Goal: Find contact information: Find contact information

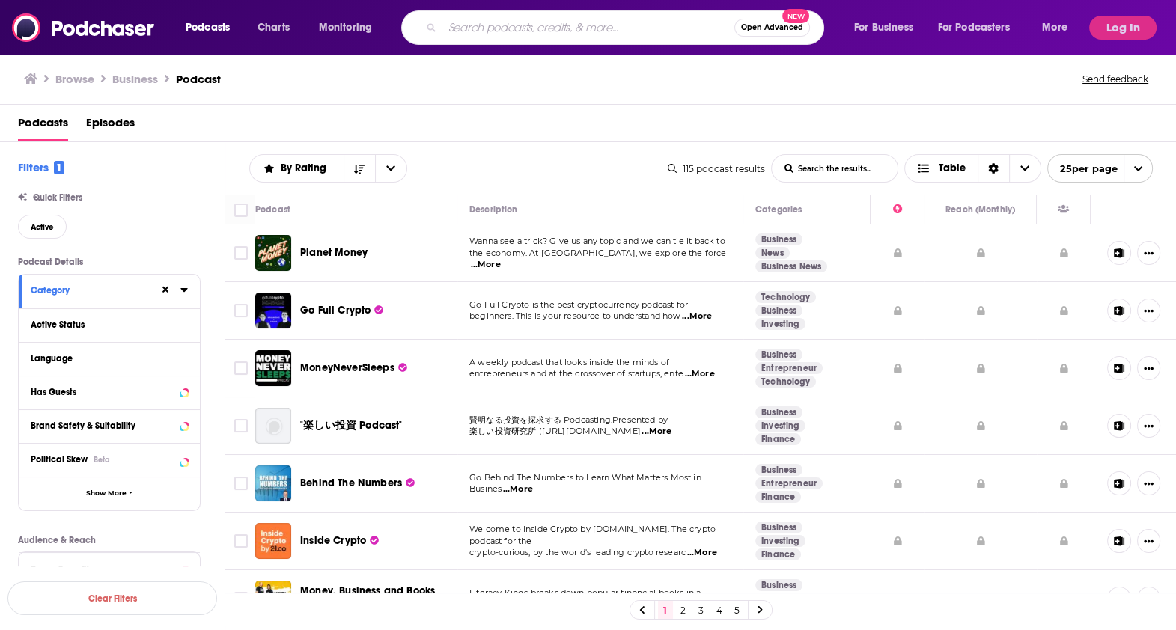
click at [493, 21] on input "Search podcasts, credits, & more..." at bounding box center [588, 28] width 292 height 24
click at [782, 24] on span "Open Advanced" at bounding box center [772, 27] width 62 height 7
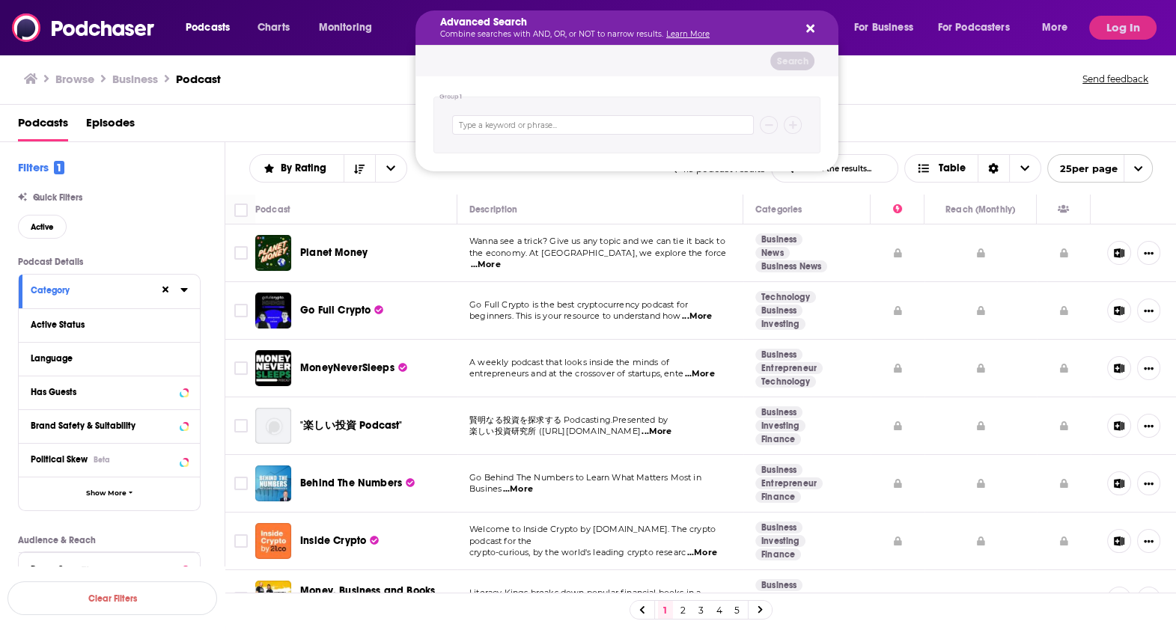
click at [804, 26] on button "Search podcasts, credits, & more..." at bounding box center [807, 28] width 12 height 12
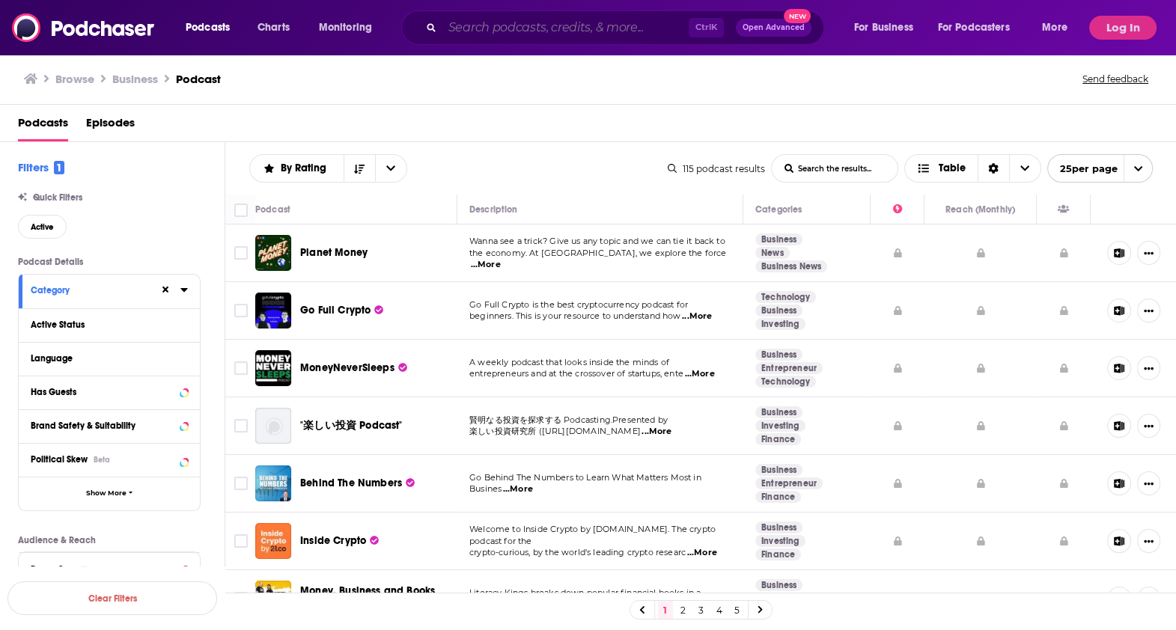
click at [538, 26] on input "Search podcasts, credits, & more..." at bounding box center [565, 28] width 246 height 24
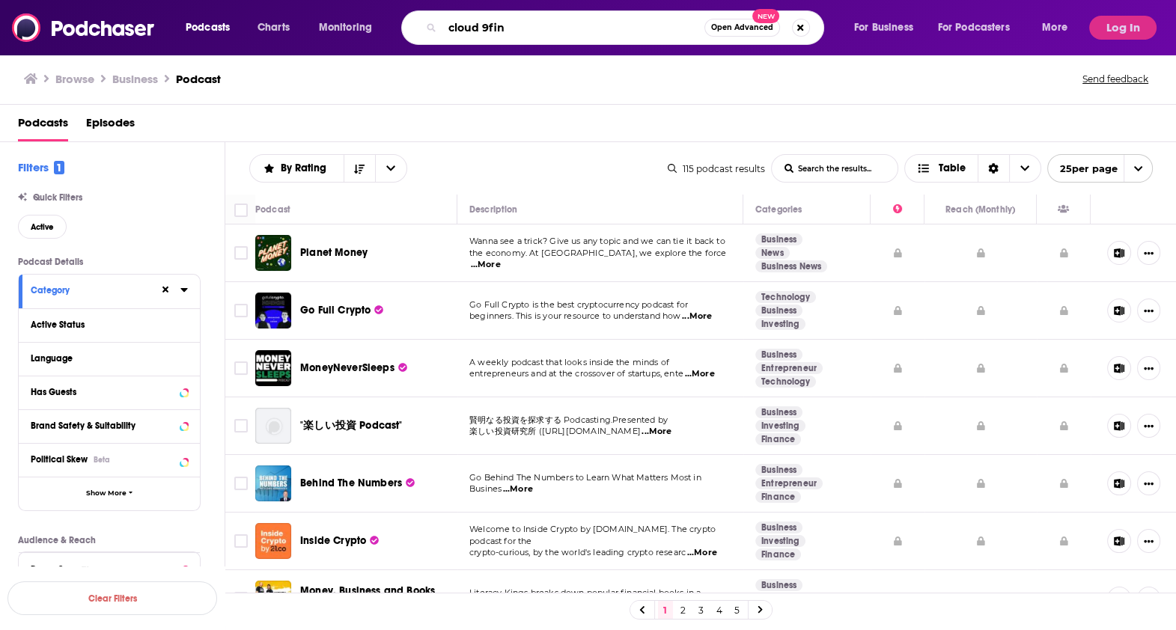
type input "cloud 9fin"
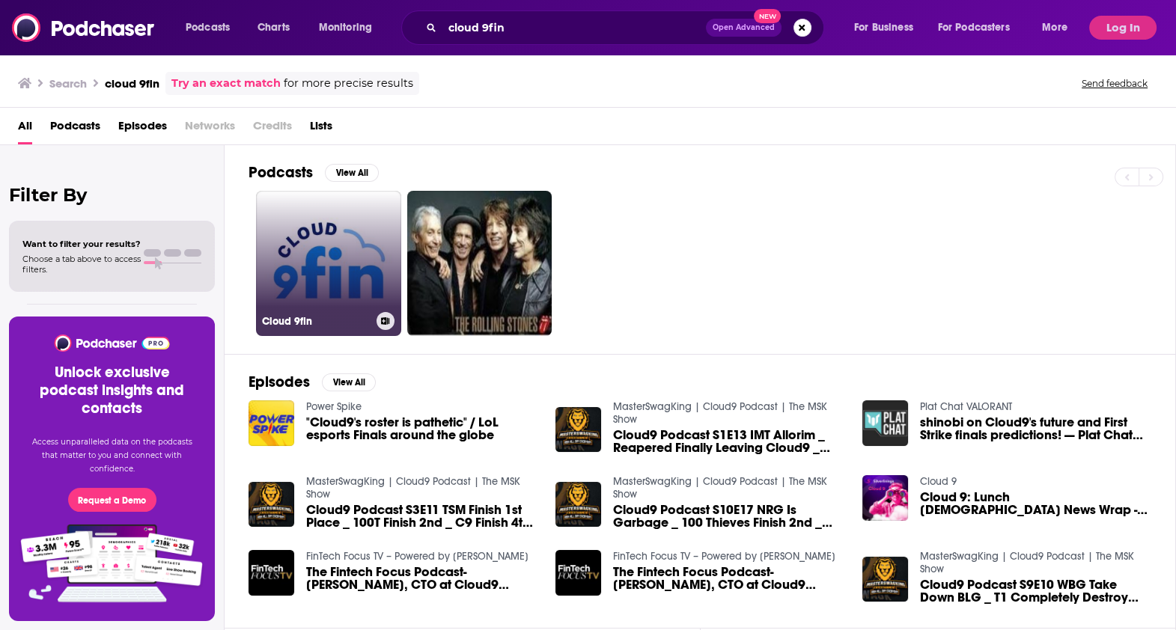
click at [355, 255] on link "Cloud 9fin" at bounding box center [328, 263] width 145 height 145
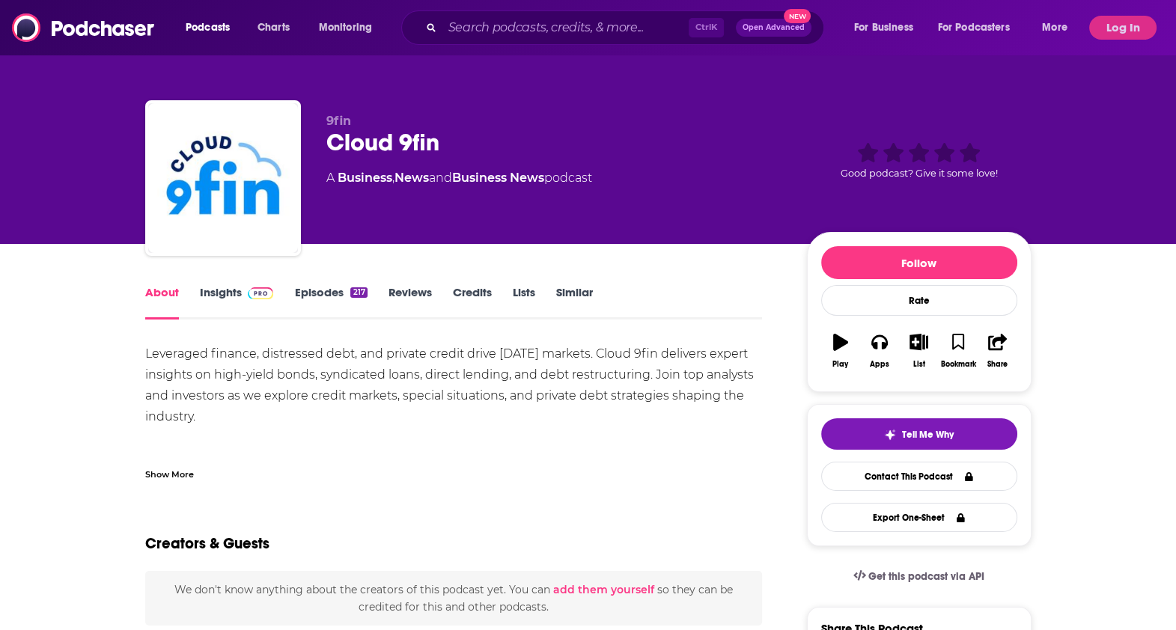
click at [343, 286] on link "Episodes 217" at bounding box center [330, 302] width 73 height 34
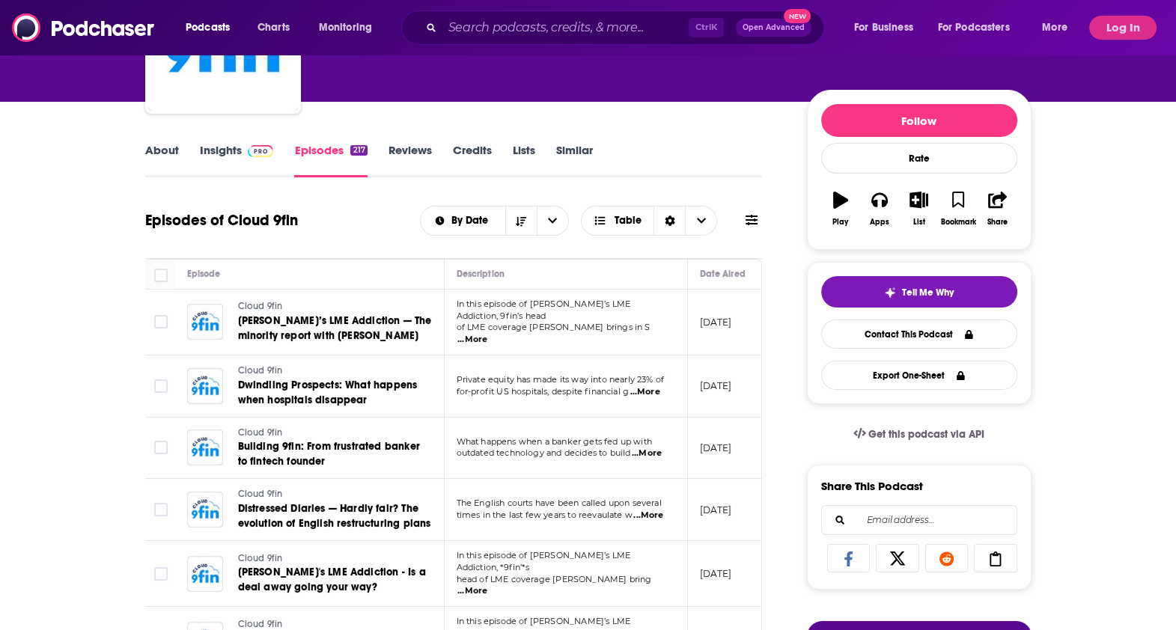
scroll to position [138, 0]
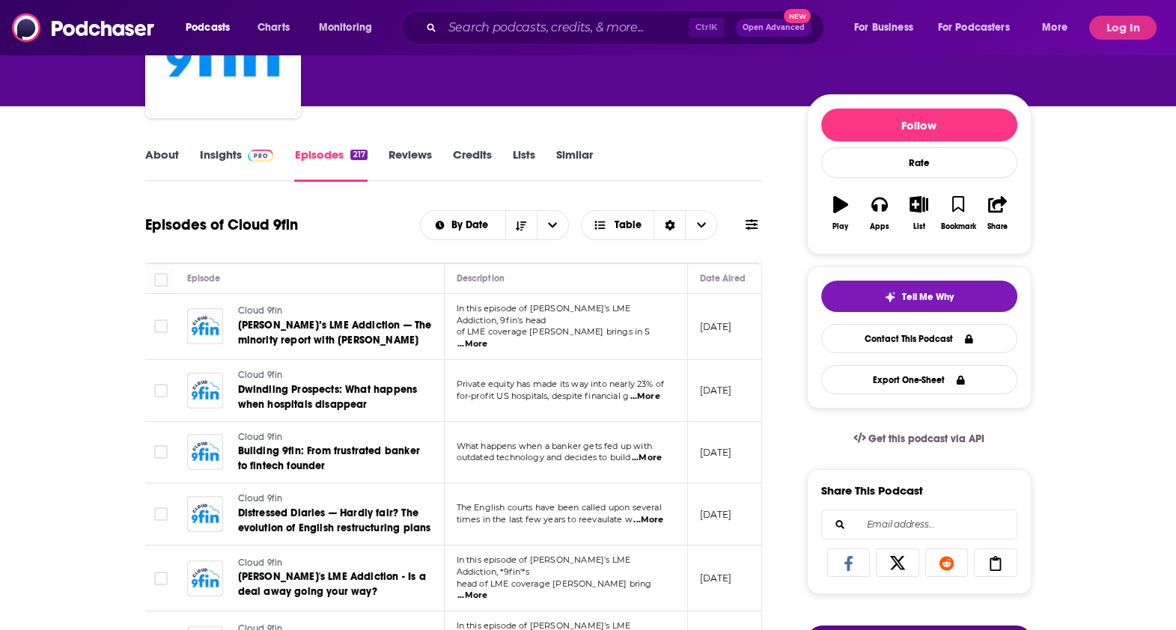
click at [475, 153] on link "Credits" at bounding box center [472, 164] width 39 height 34
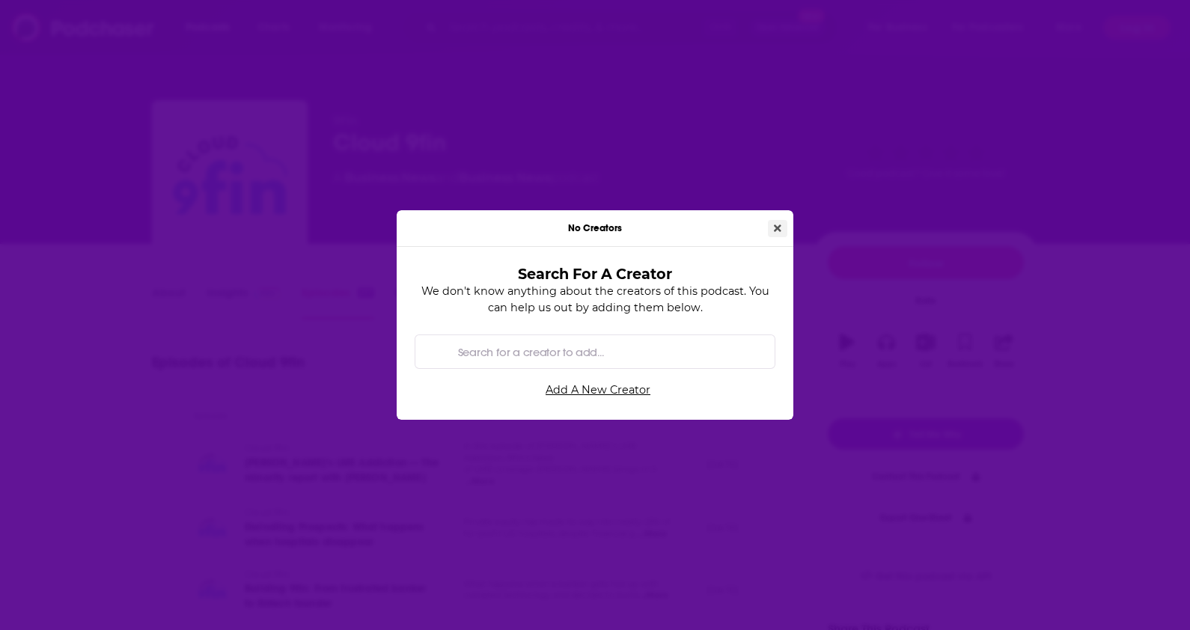
click at [778, 226] on icon "Close" at bounding box center [777, 228] width 7 height 10
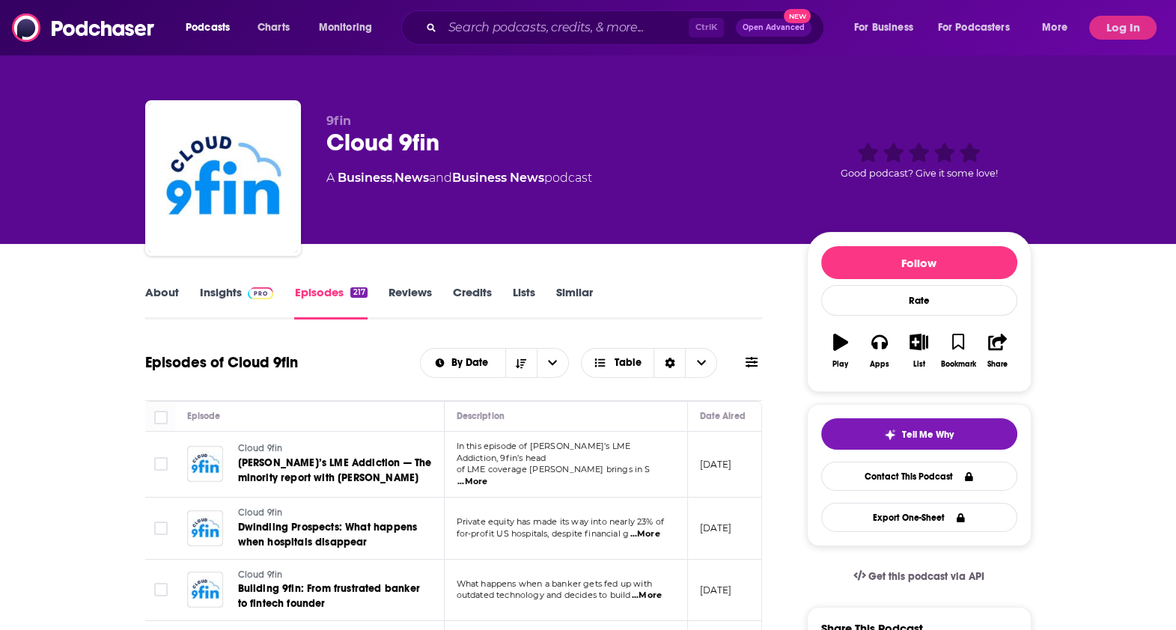
click at [565, 293] on link "Similar" at bounding box center [574, 302] width 37 height 34
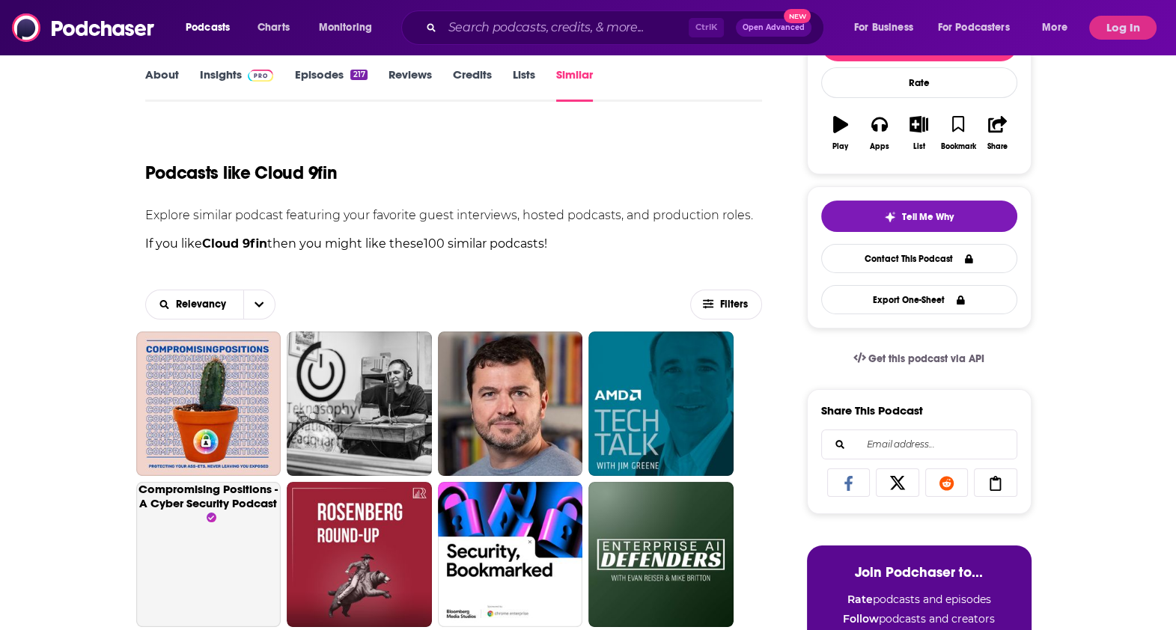
scroll to position [245, 0]
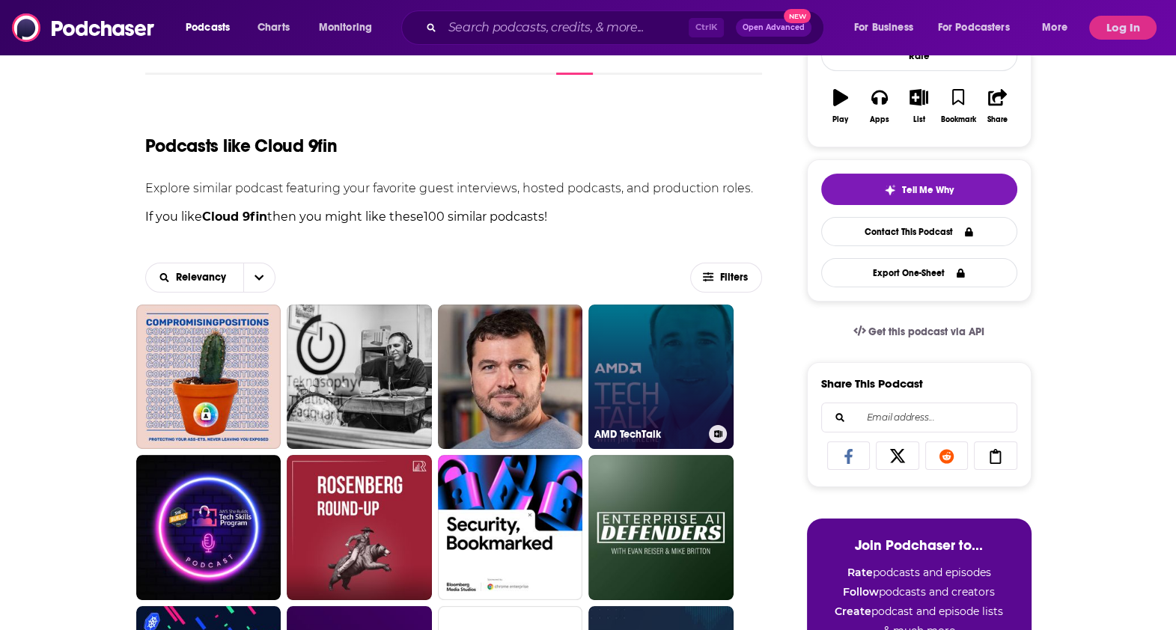
click at [678, 358] on link "AMD TechTalk" at bounding box center [660, 377] width 145 height 145
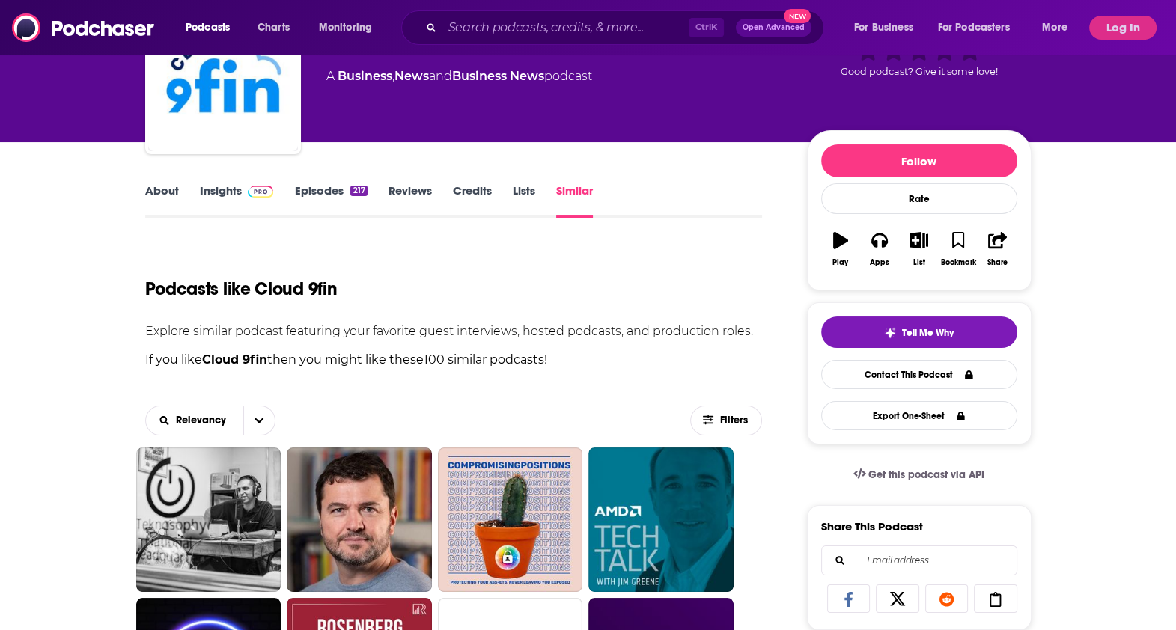
scroll to position [116, 0]
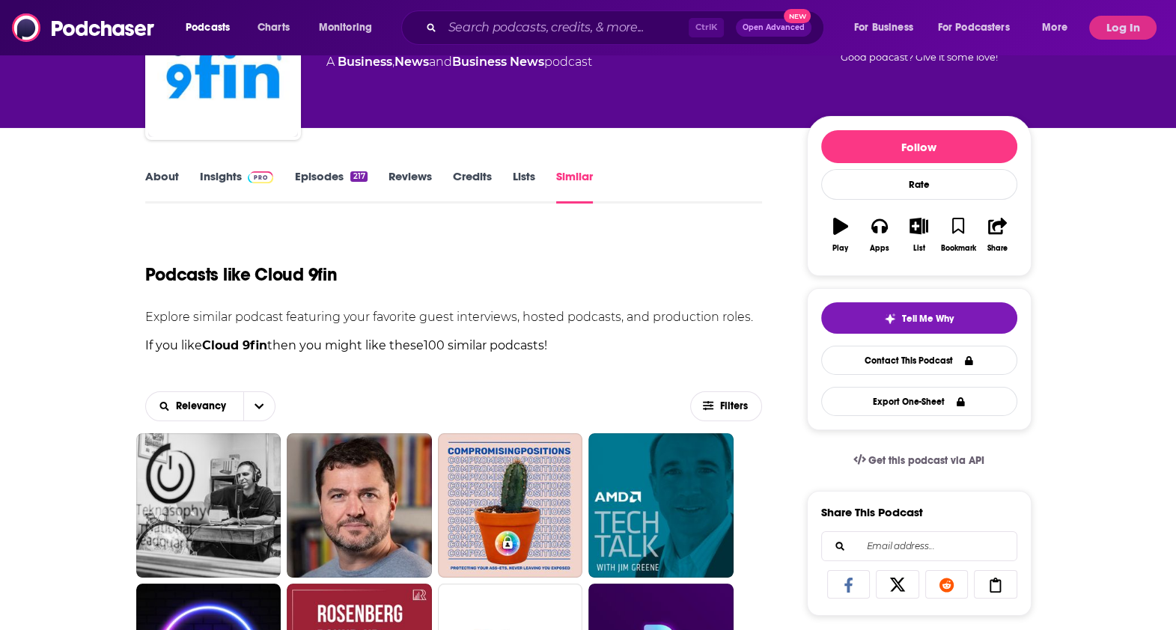
click at [161, 172] on link "About" at bounding box center [162, 186] width 34 height 34
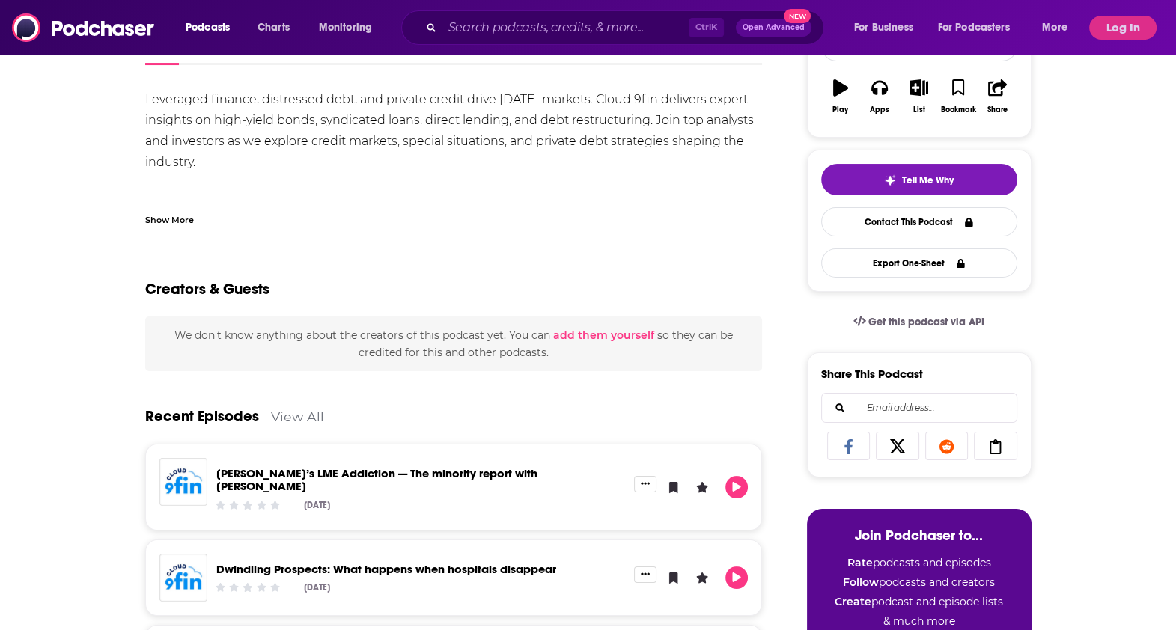
scroll to position [253, 0]
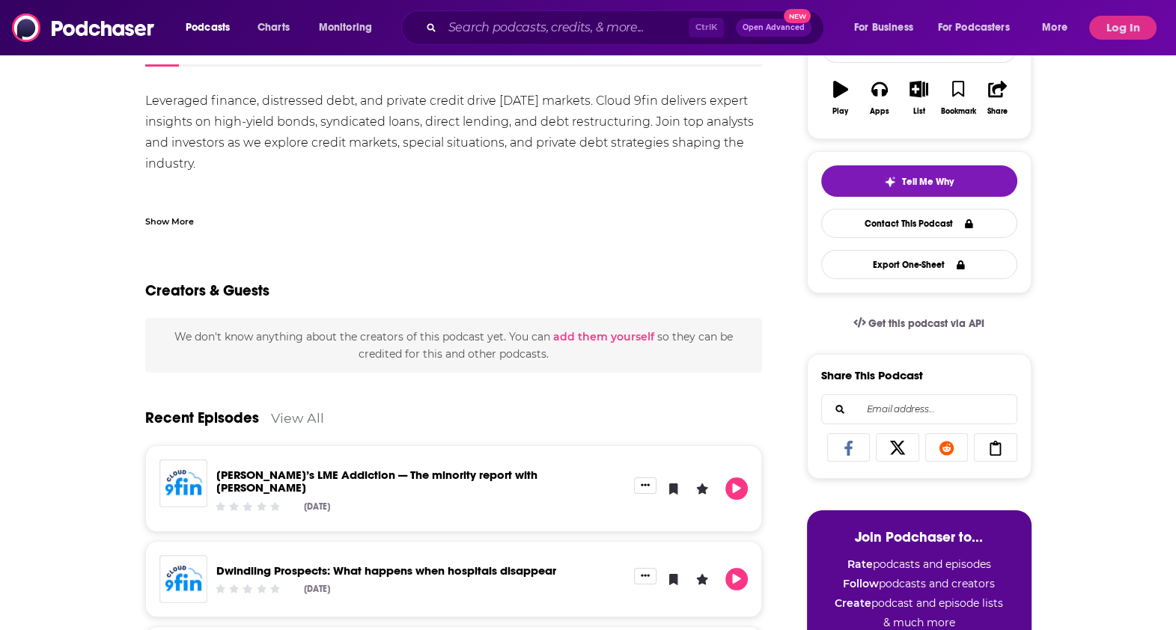
click at [189, 213] on div "Show More" at bounding box center [169, 220] width 49 height 14
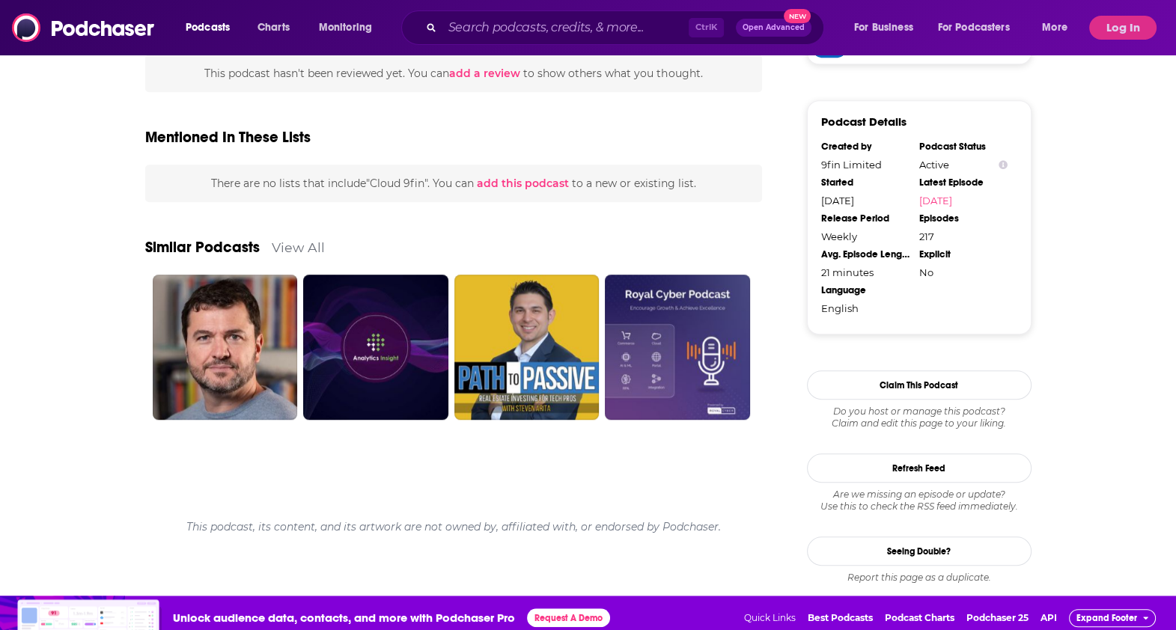
scroll to position [1185, 0]
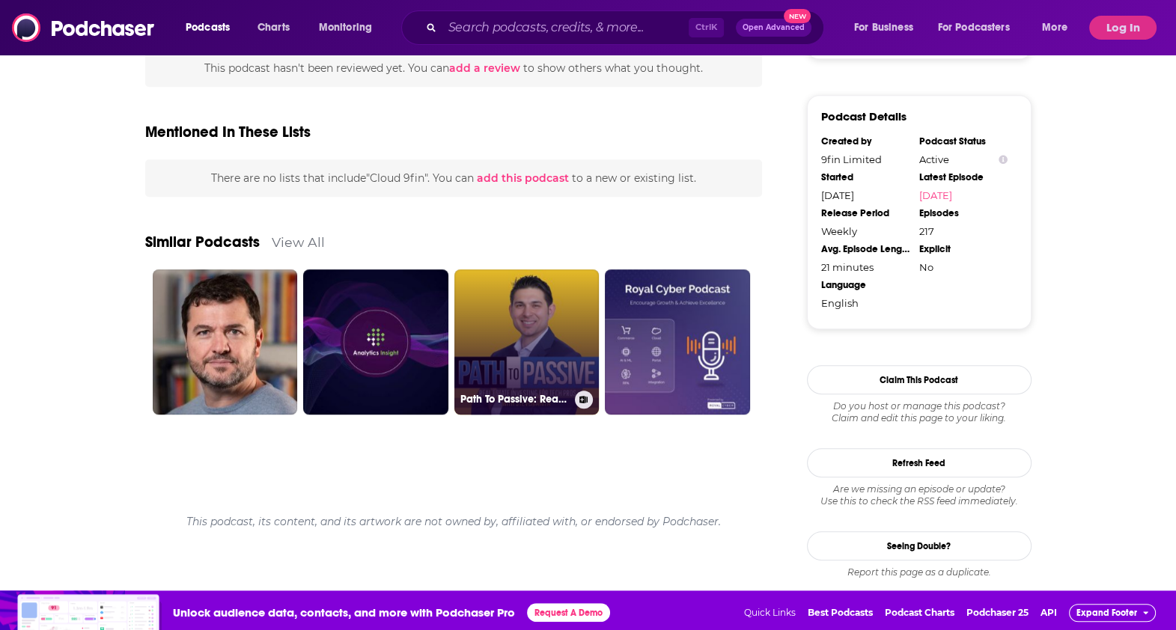
click at [548, 308] on link "Path To Passive: Real Estate Investing For Technology Professionals" at bounding box center [526, 341] width 145 height 145
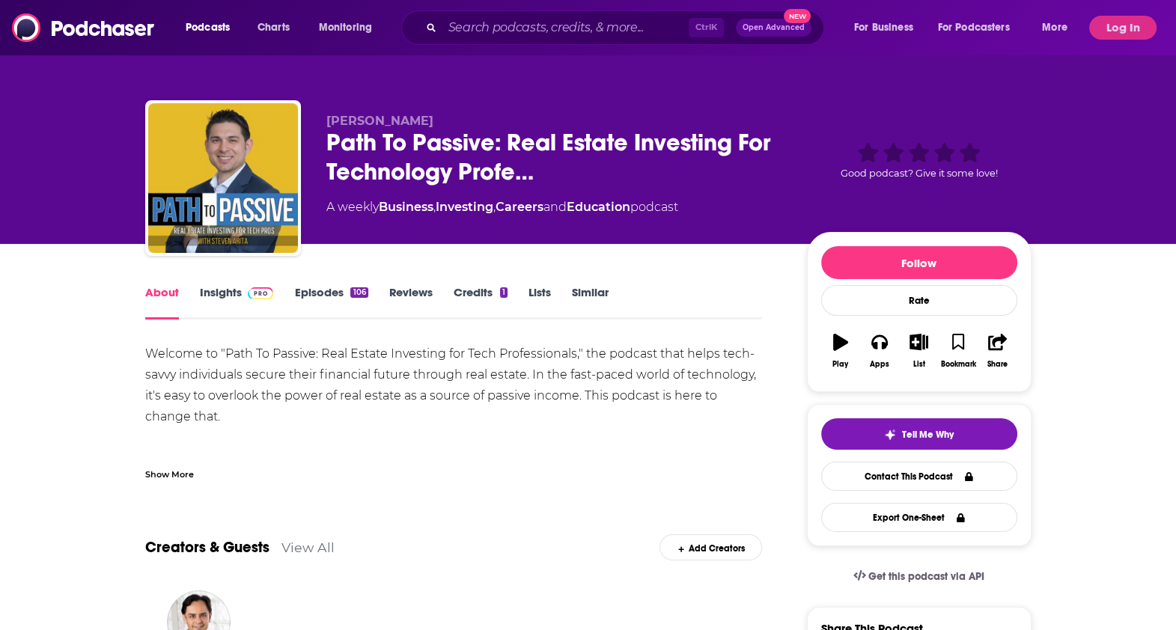
type input "[URL][DOMAIN_NAME]"
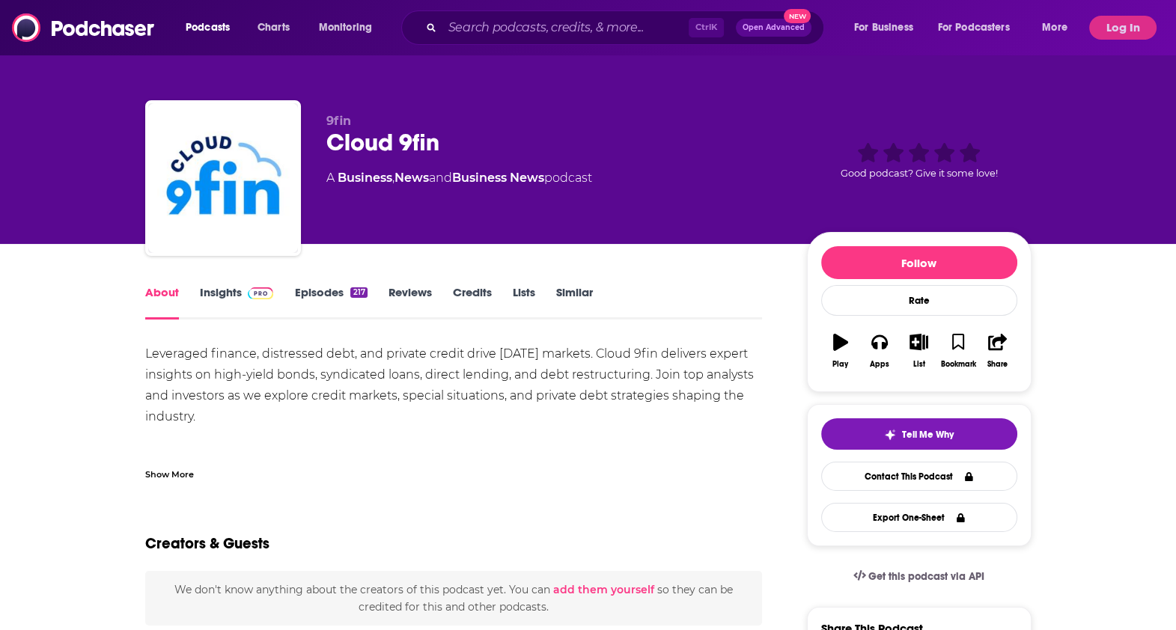
scroll to position [121, 0]
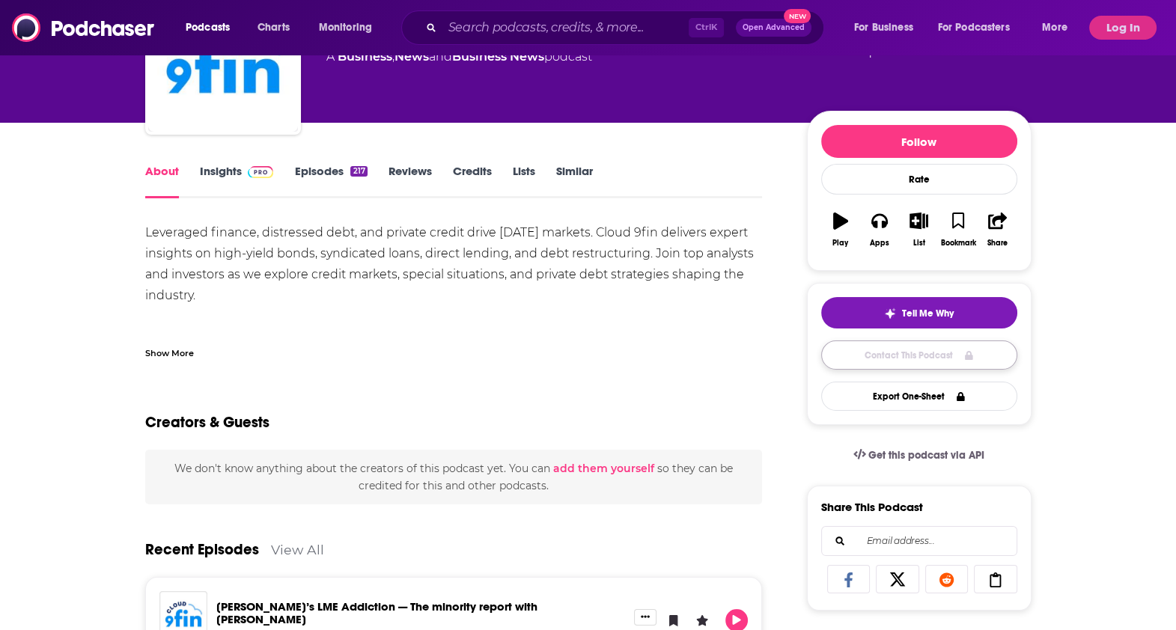
click at [968, 352] on link "Contact This Podcast" at bounding box center [919, 354] width 196 height 29
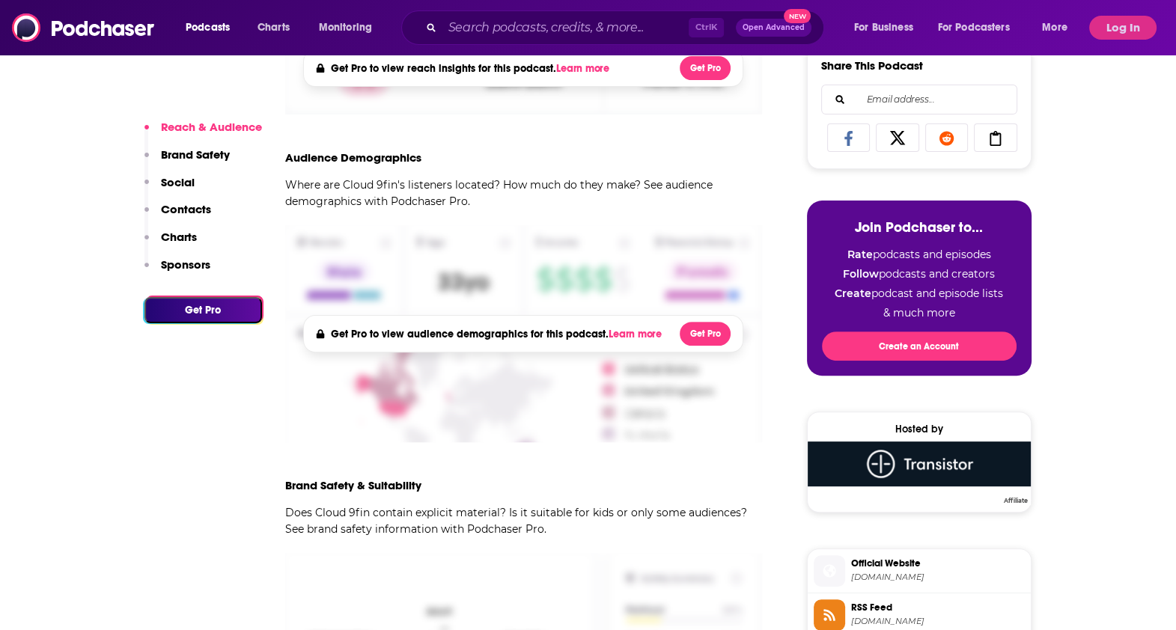
scroll to position [572, 0]
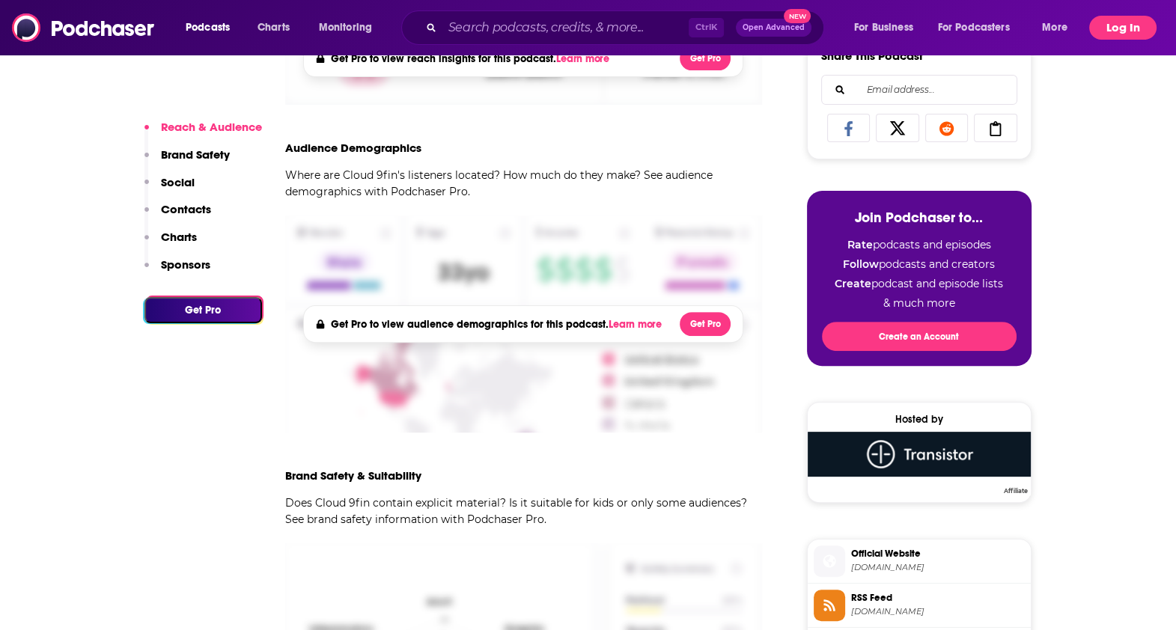
click at [1126, 26] on button "Log In" at bounding box center [1122, 28] width 67 height 24
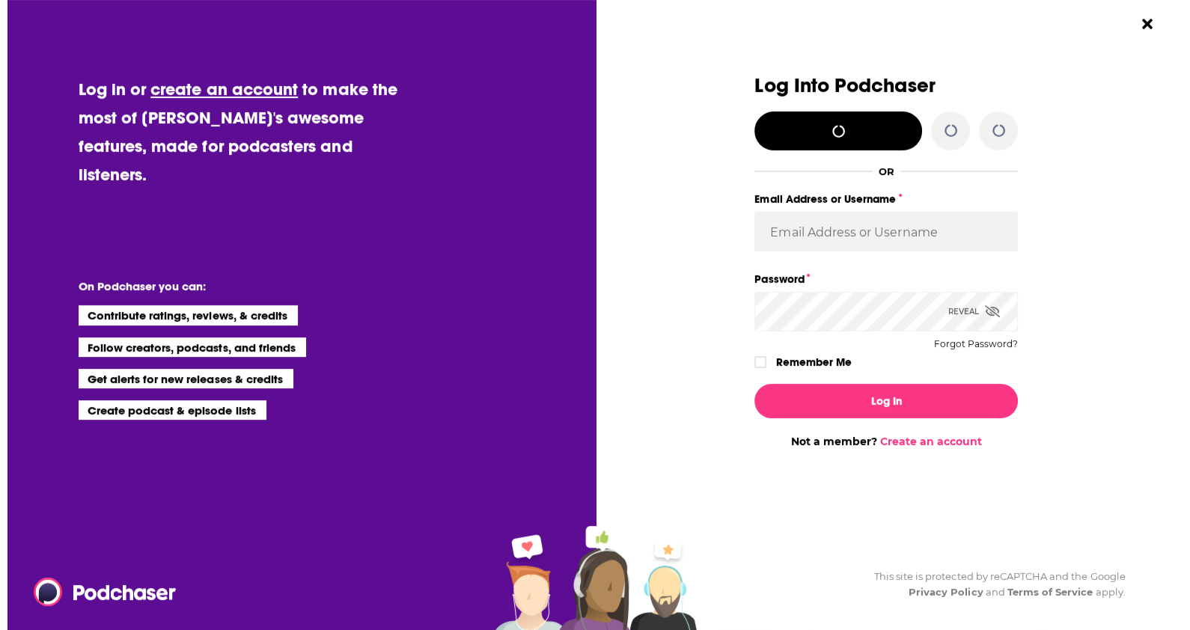
scroll to position [0, 0]
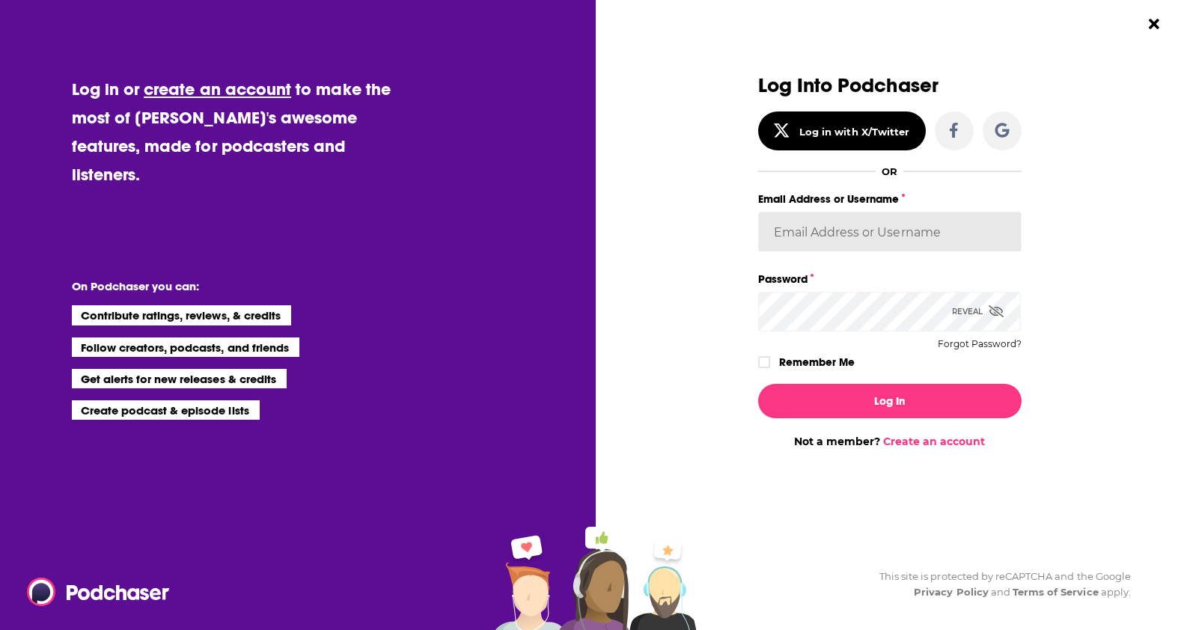
click at [849, 226] on input "Email Address or Username" at bounding box center [889, 232] width 263 height 40
type input "hailee.shanahan@citi.com"
click at [766, 361] on icon "Dialog" at bounding box center [764, 362] width 9 height 7
click at [967, 347] on button "Forgot Password?" at bounding box center [980, 344] width 84 height 10
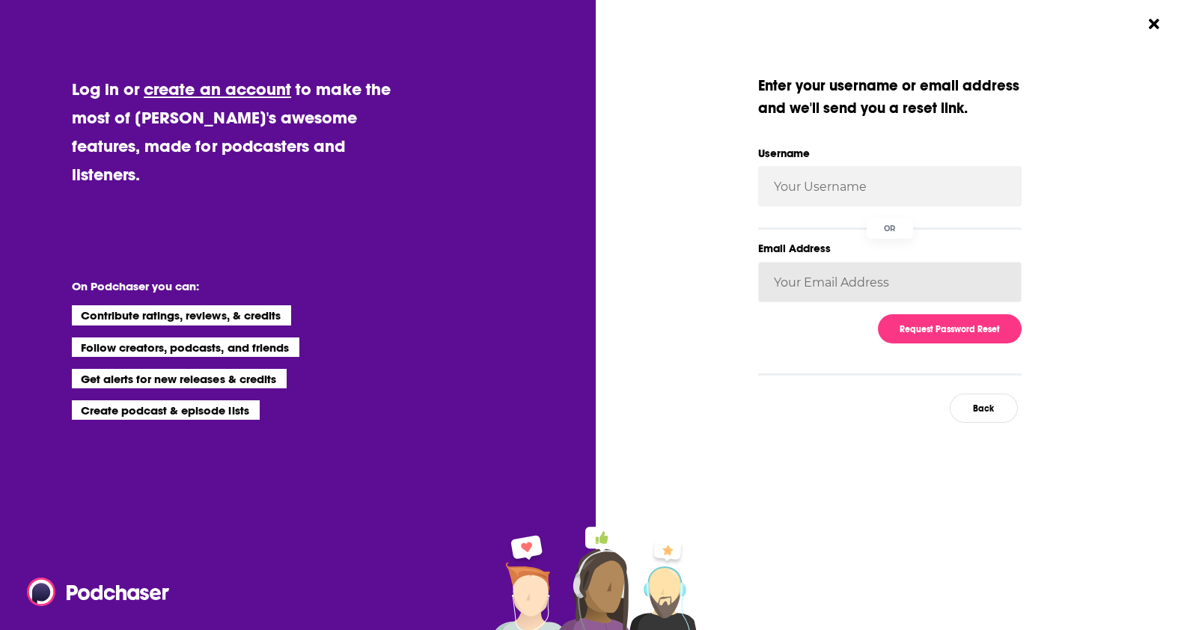
click at [808, 278] on input "Email Address" at bounding box center [889, 282] width 263 height 40
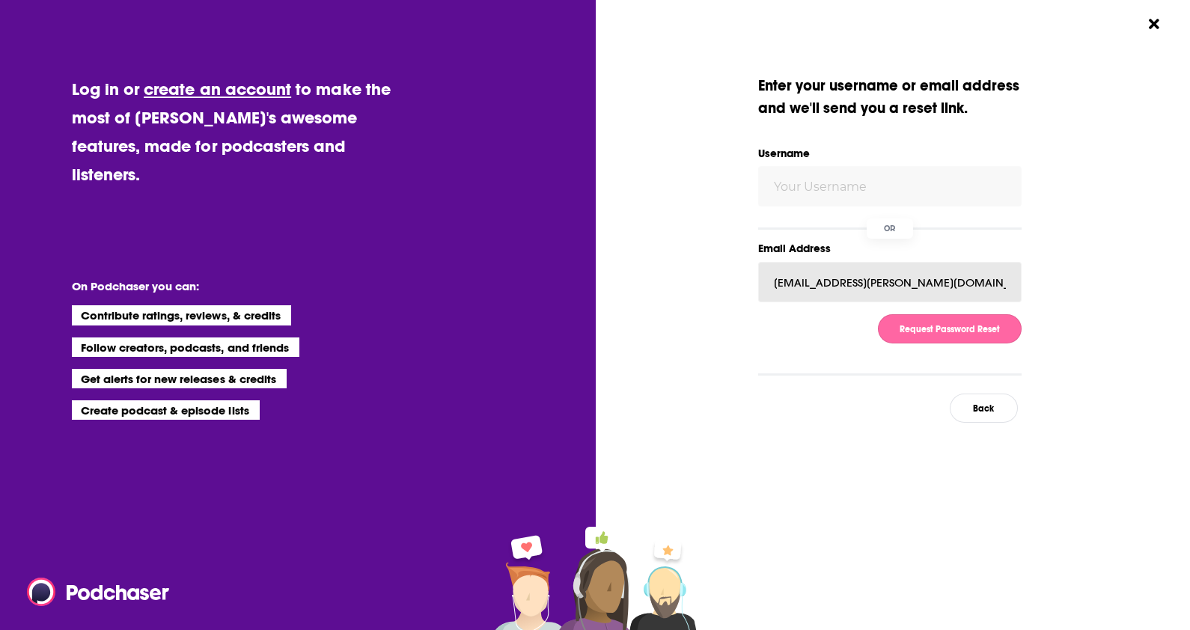
type input "hailee.shanahan@citi.com"
click at [954, 323] on button "Request Password Reset" at bounding box center [950, 328] width 144 height 29
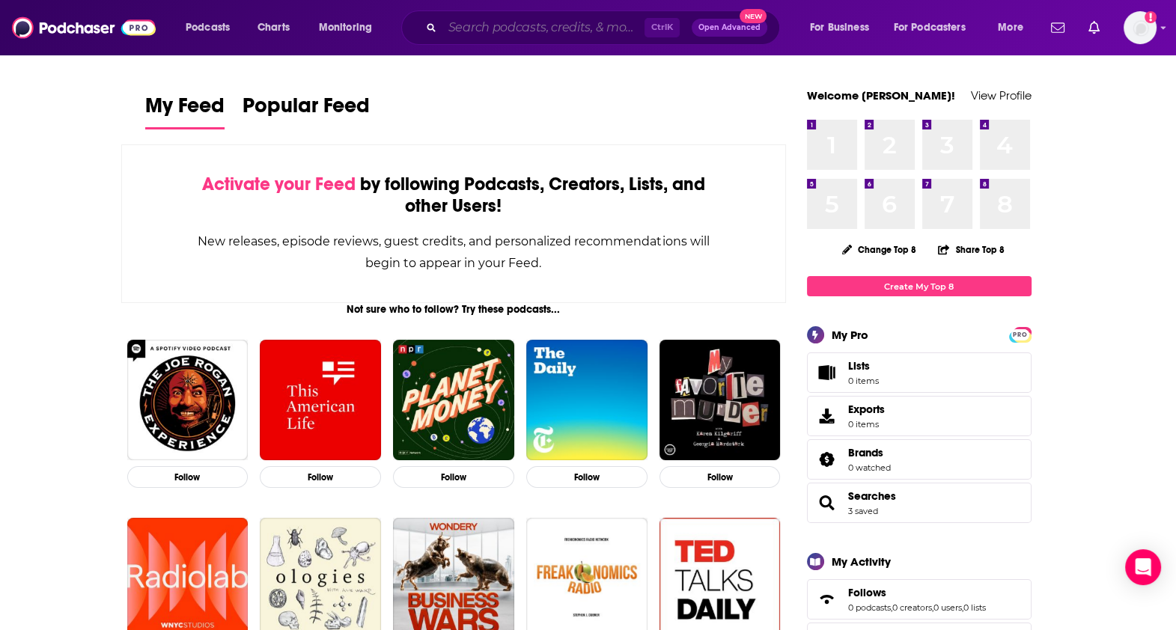
click at [540, 24] on input "Search podcasts, credits, & more..." at bounding box center [543, 28] width 202 height 24
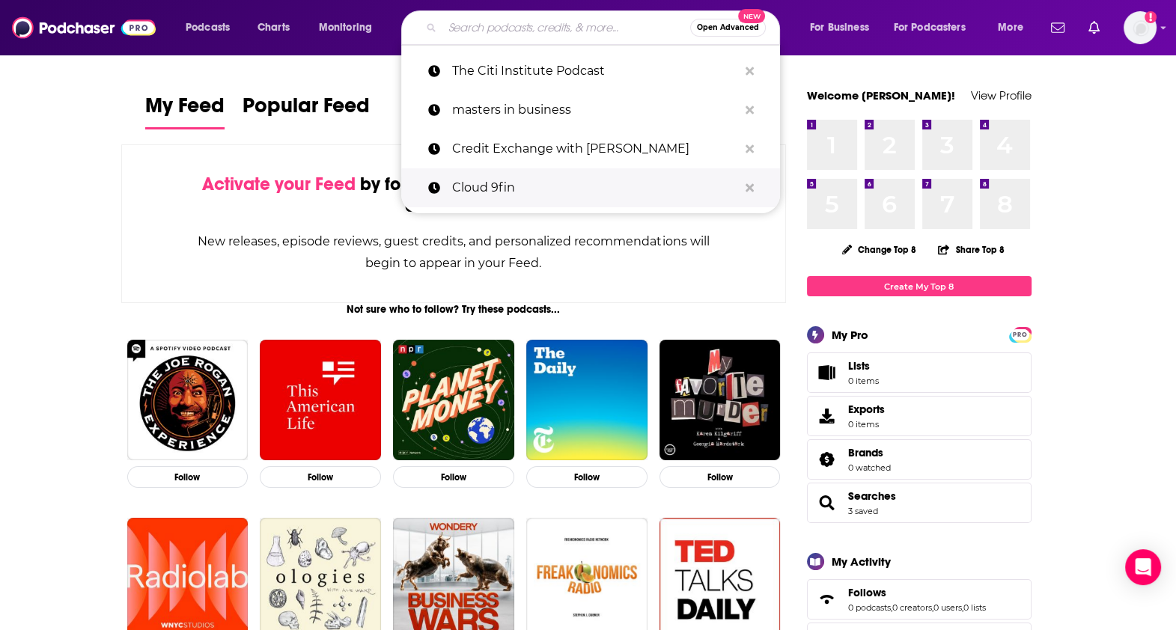
click at [537, 176] on p "Cloud 9fin" at bounding box center [595, 187] width 286 height 39
type input "Cloud 9fin"
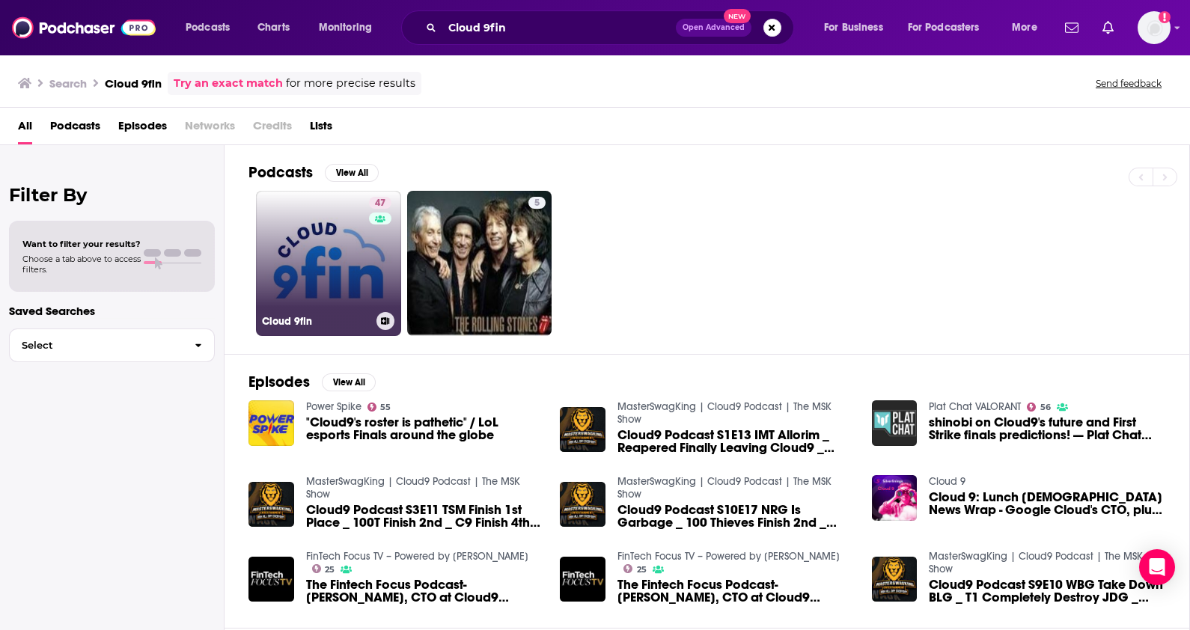
click at [305, 241] on link "47 Cloud 9fin" at bounding box center [328, 263] width 145 height 145
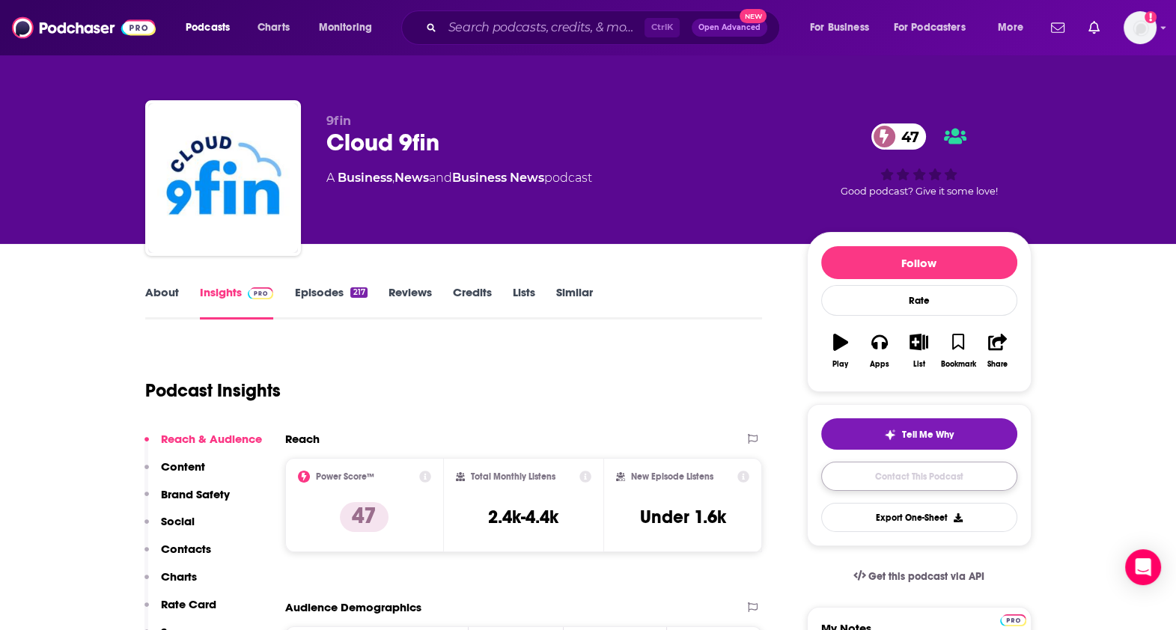
click at [971, 475] on link "Contact This Podcast" at bounding box center [919, 476] width 196 height 29
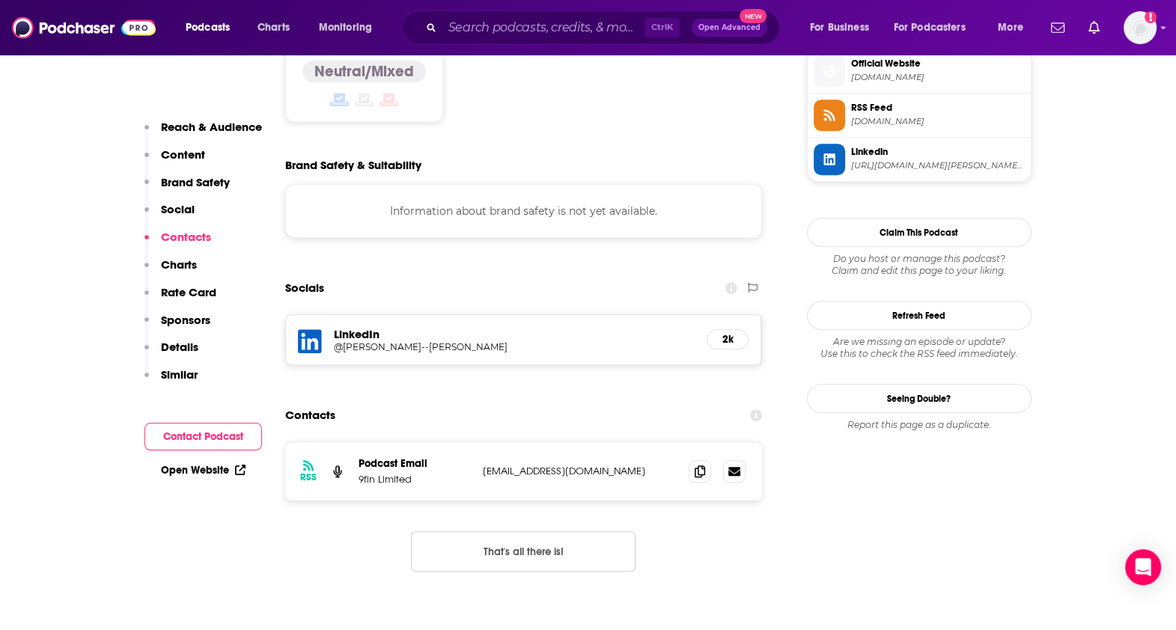
scroll to position [1264, 0]
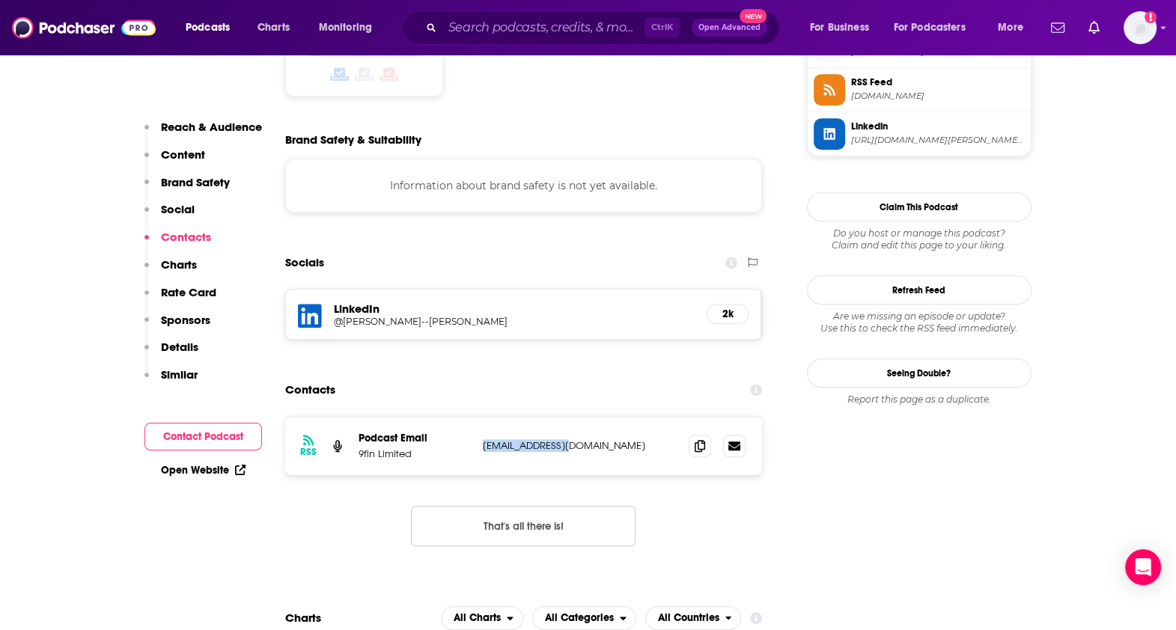
drag, startPoint x: 587, startPoint y: 348, endPoint x: 483, endPoint y: 355, distance: 105.0
click at [483, 439] on p "[EMAIL_ADDRESS][DOMAIN_NAME]" at bounding box center [580, 445] width 195 height 13
copy p "[EMAIL_ADDRESS][DOMAIN_NAME]"
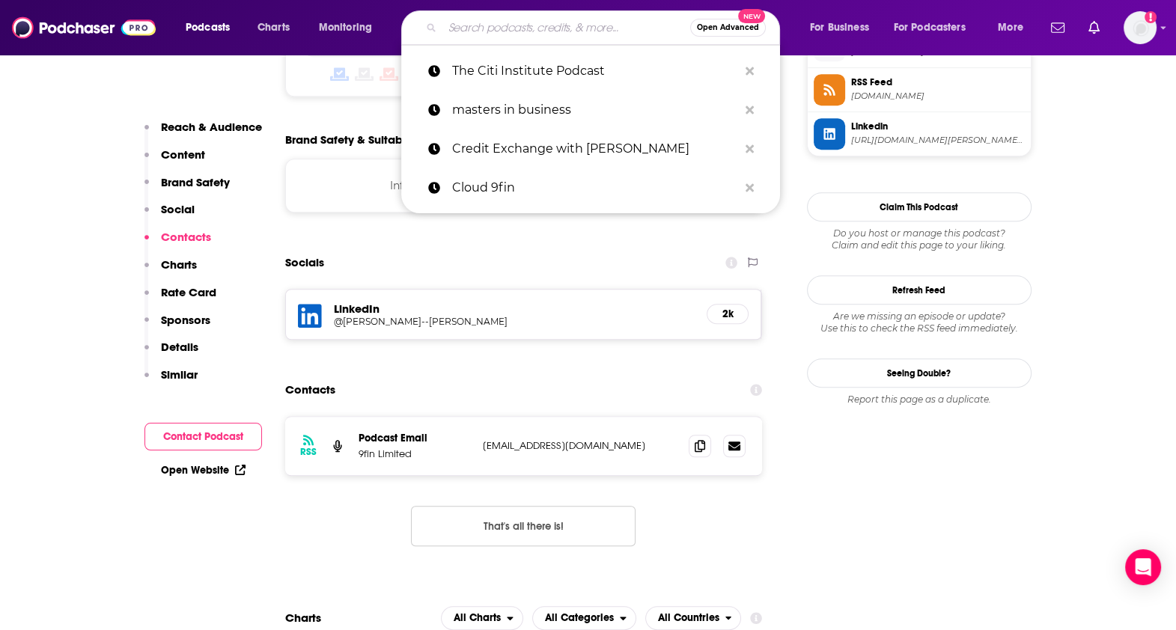
click at [559, 24] on input "Search podcasts, credits, & more..." at bounding box center [566, 28] width 248 height 24
click at [572, 135] on p "Credit Exchange with [PERSON_NAME]" at bounding box center [595, 148] width 286 height 39
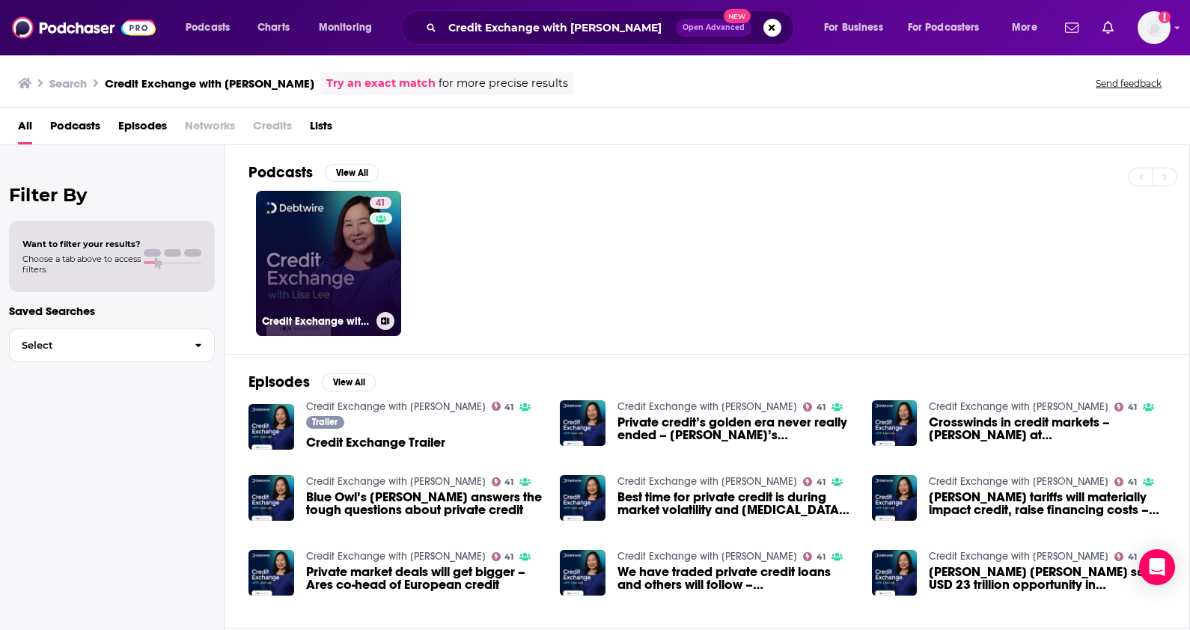
click at [325, 251] on link "41 Credit Exchange with [PERSON_NAME]" at bounding box center [328, 263] width 145 height 145
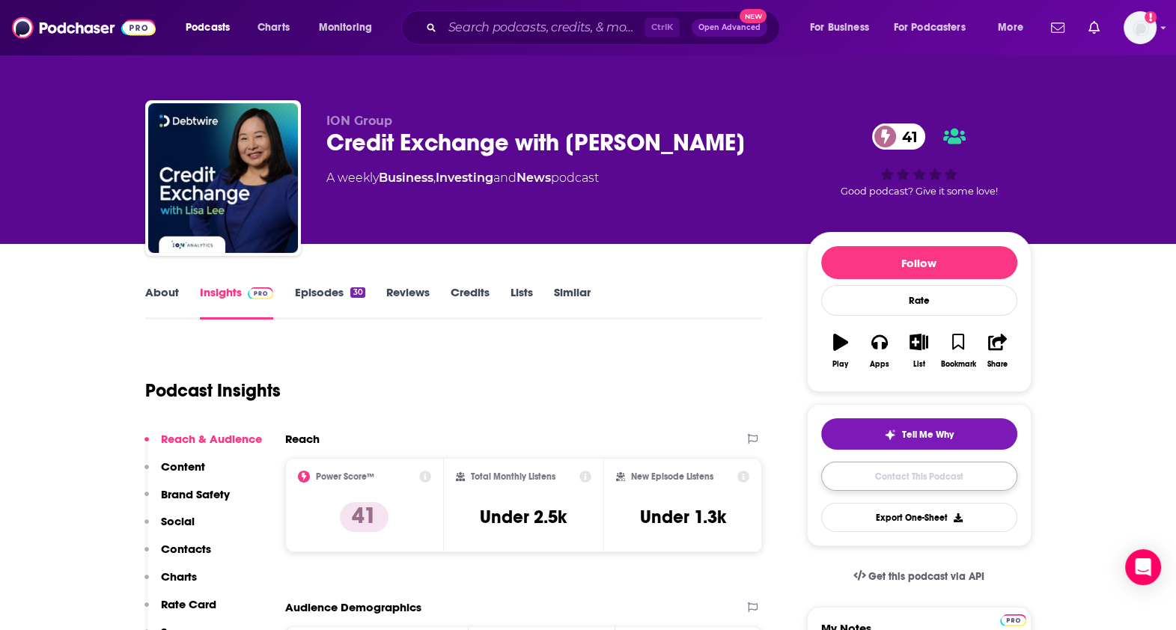
click at [981, 476] on link "Contact This Podcast" at bounding box center [919, 476] width 196 height 29
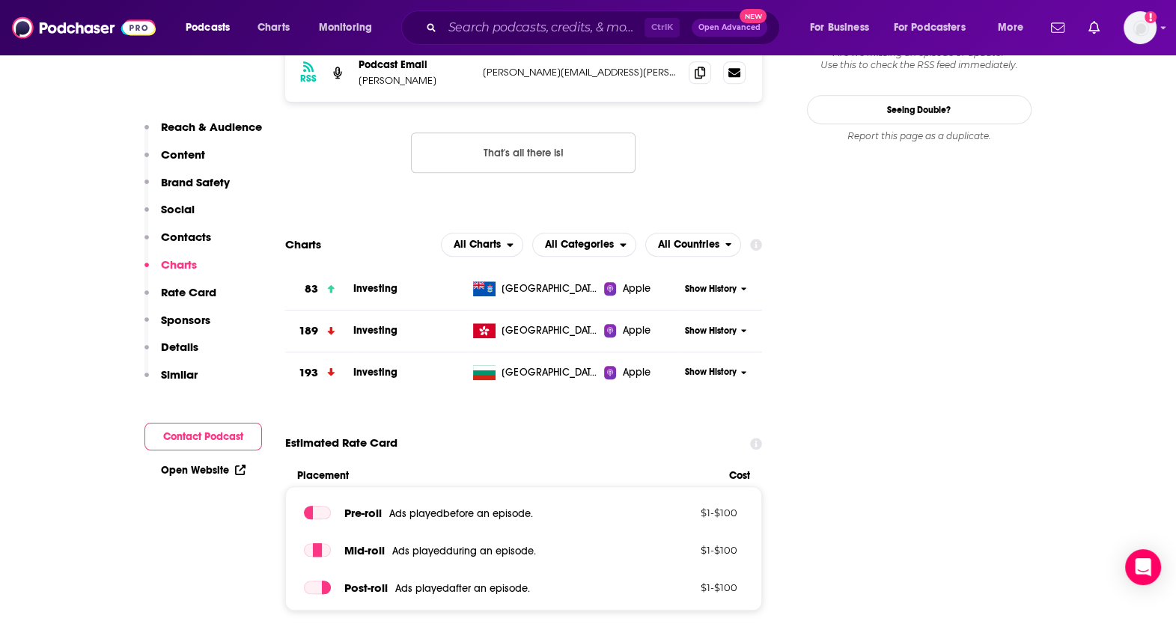
scroll to position [1165, 0]
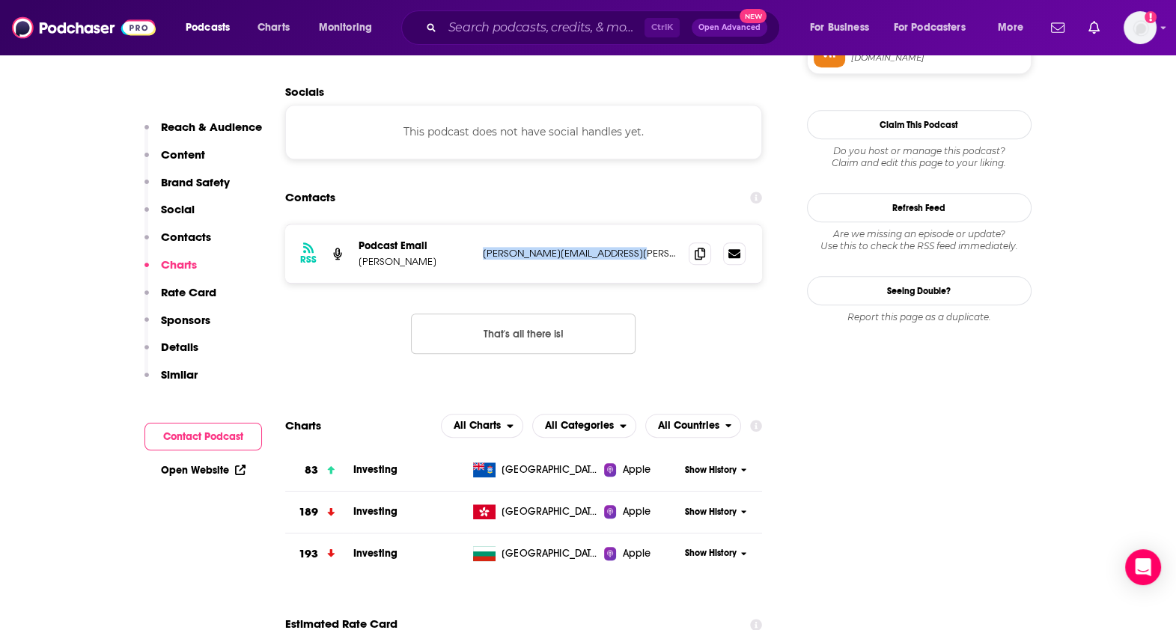
drag, startPoint x: 636, startPoint y: 248, endPoint x: 477, endPoint y: 249, distance: 158.7
click at [477, 249] on div "RSS Podcast Email [PERSON_NAME] [PERSON_NAME][EMAIL_ADDRESS][PERSON_NAME][DOMAI…" at bounding box center [523, 253] width 477 height 58
copy p "[PERSON_NAME][EMAIL_ADDRESS][PERSON_NAME][DOMAIN_NAME]"
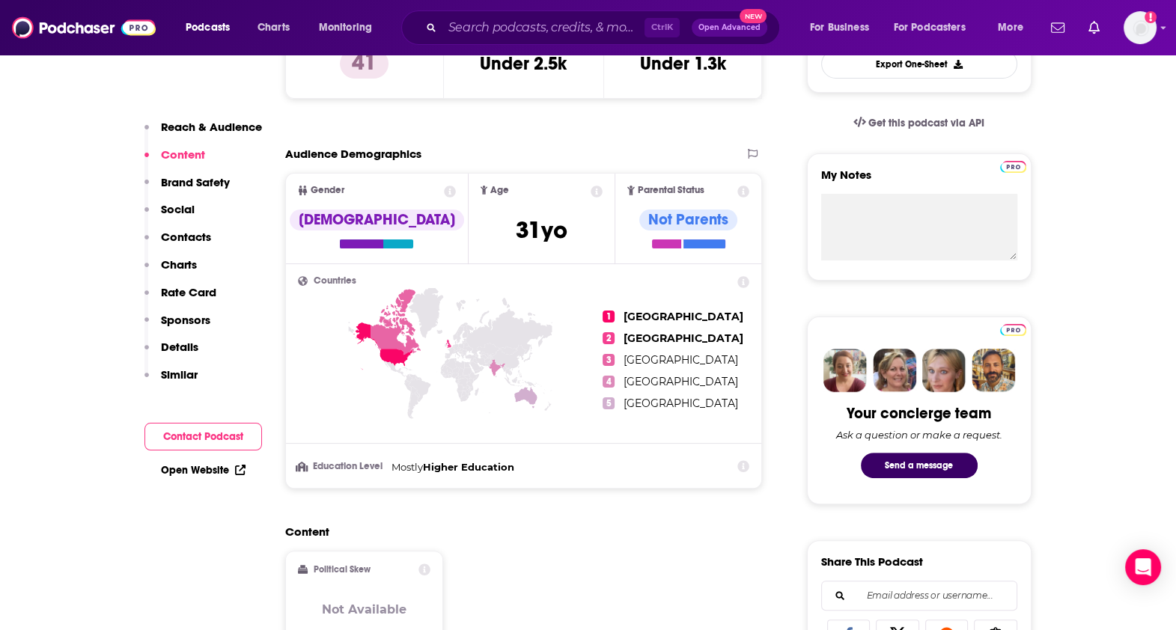
scroll to position [468, 0]
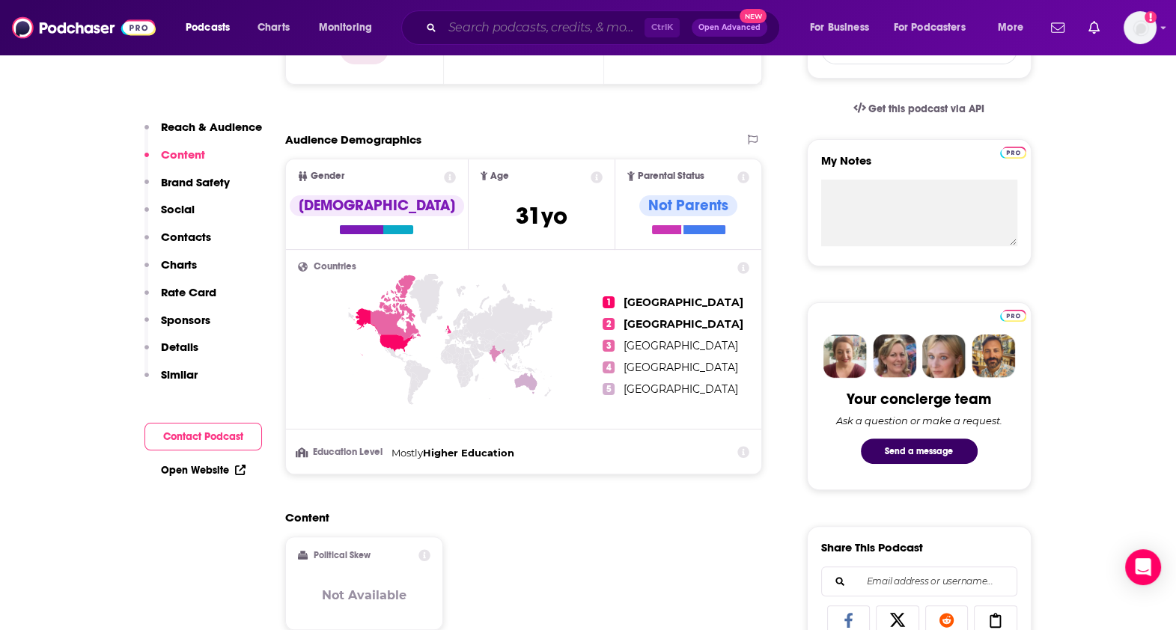
click at [512, 27] on input "Search podcasts, credits, & more..." at bounding box center [543, 28] width 202 height 24
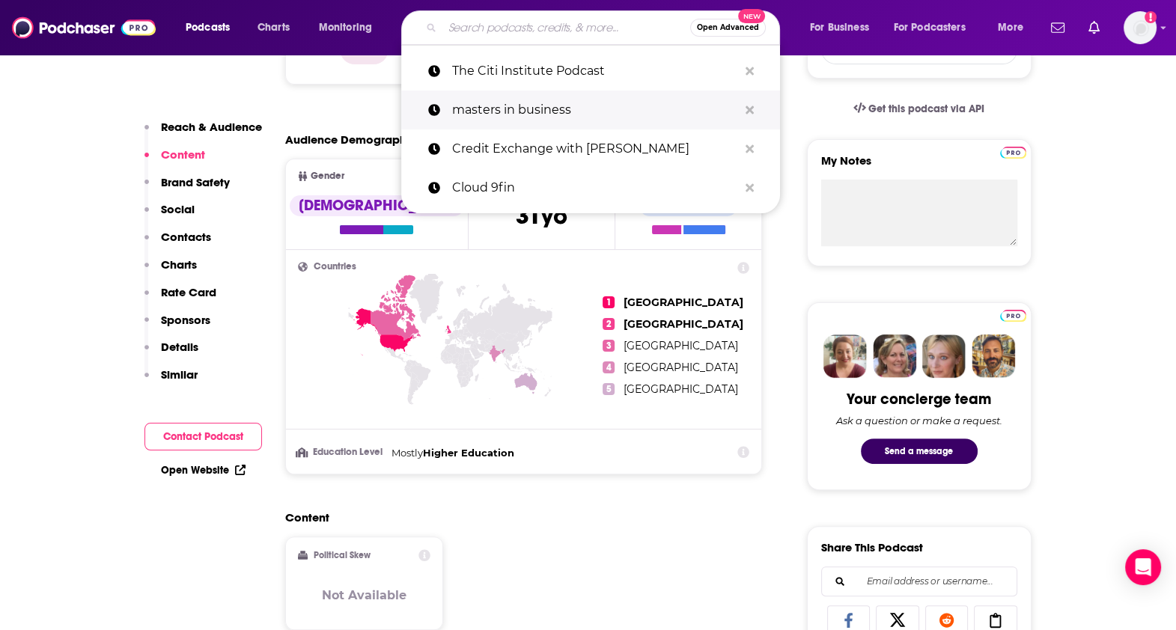
click at [545, 99] on p "masters in business" at bounding box center [595, 110] width 286 height 39
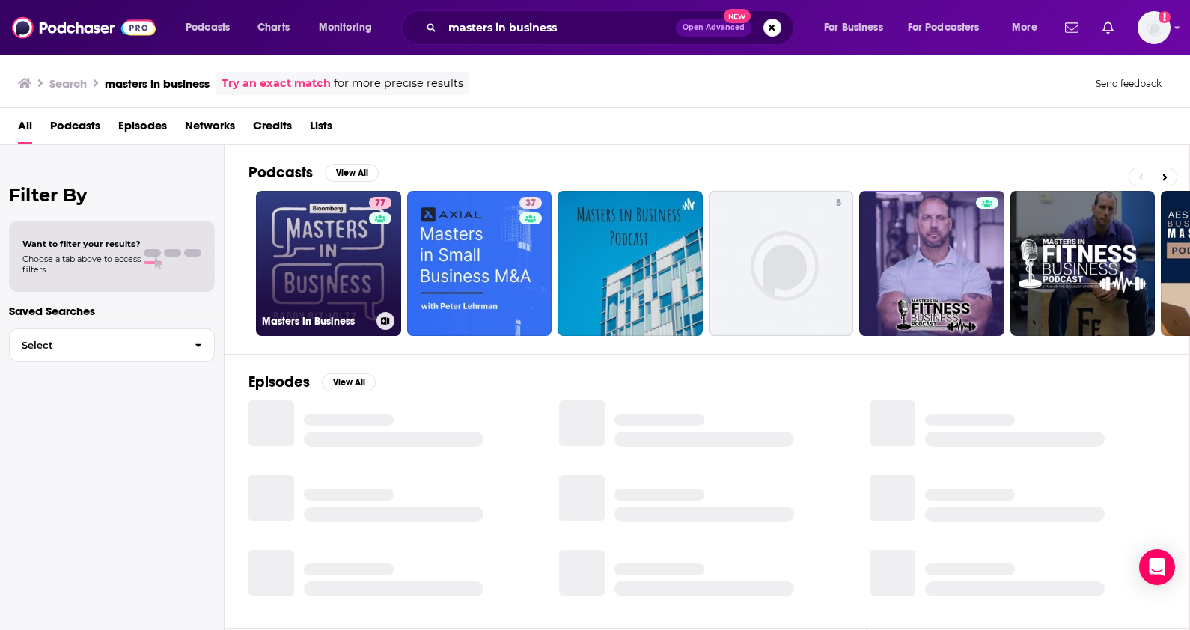
click at [308, 263] on link "77 Masters in Business" at bounding box center [328, 263] width 145 height 145
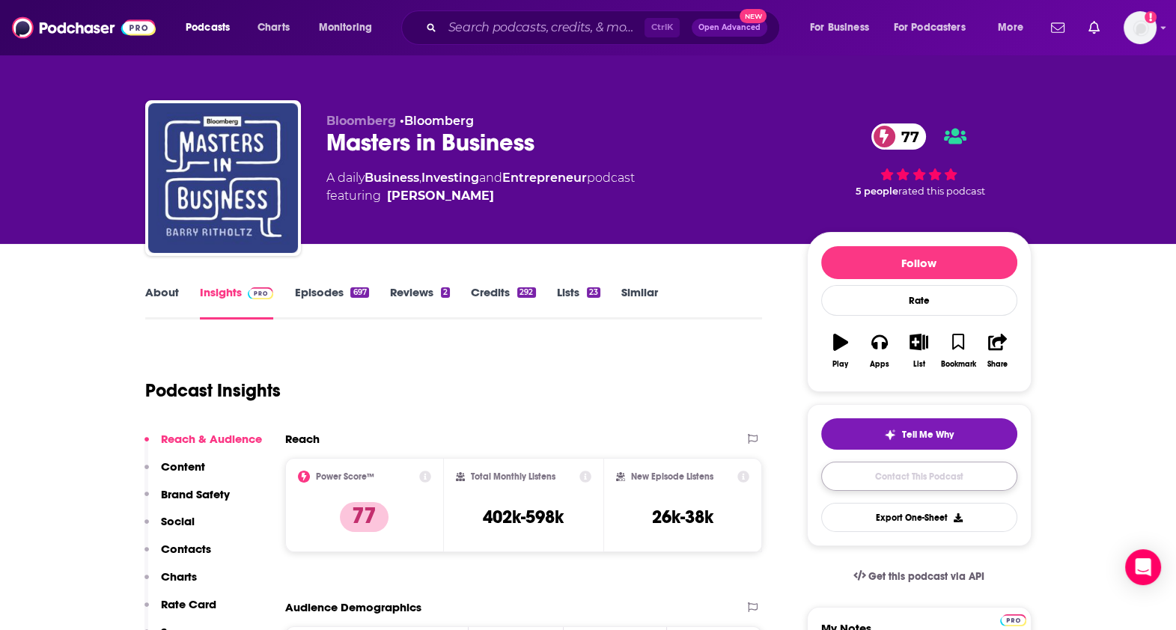
click at [956, 468] on link "Contact This Podcast" at bounding box center [919, 476] width 196 height 29
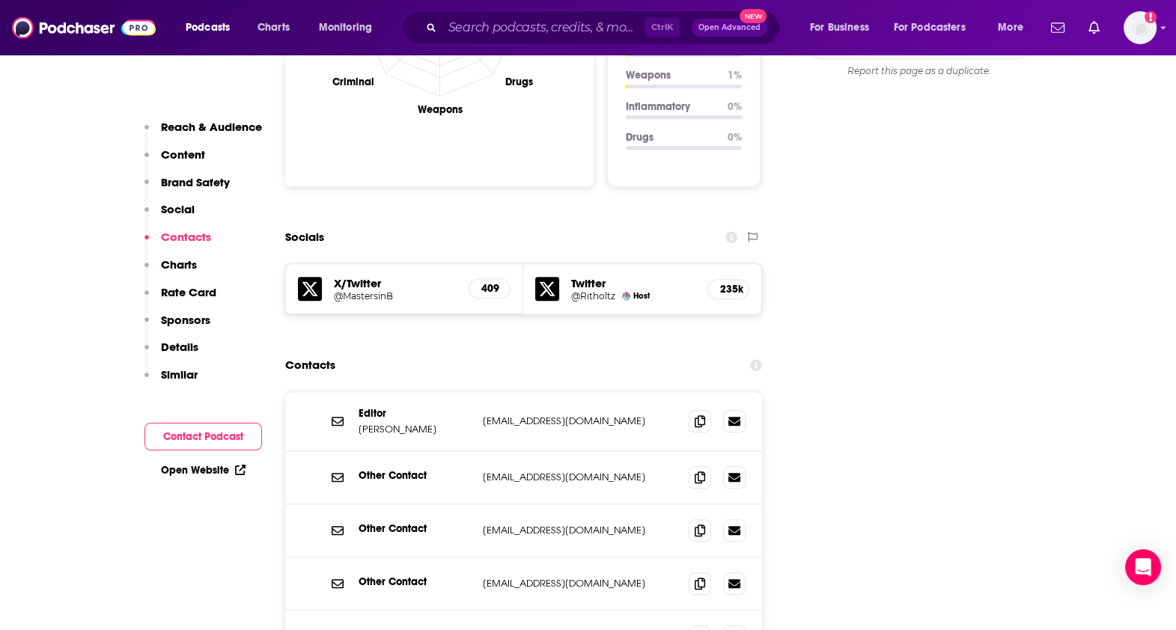
scroll to position [1595, 0]
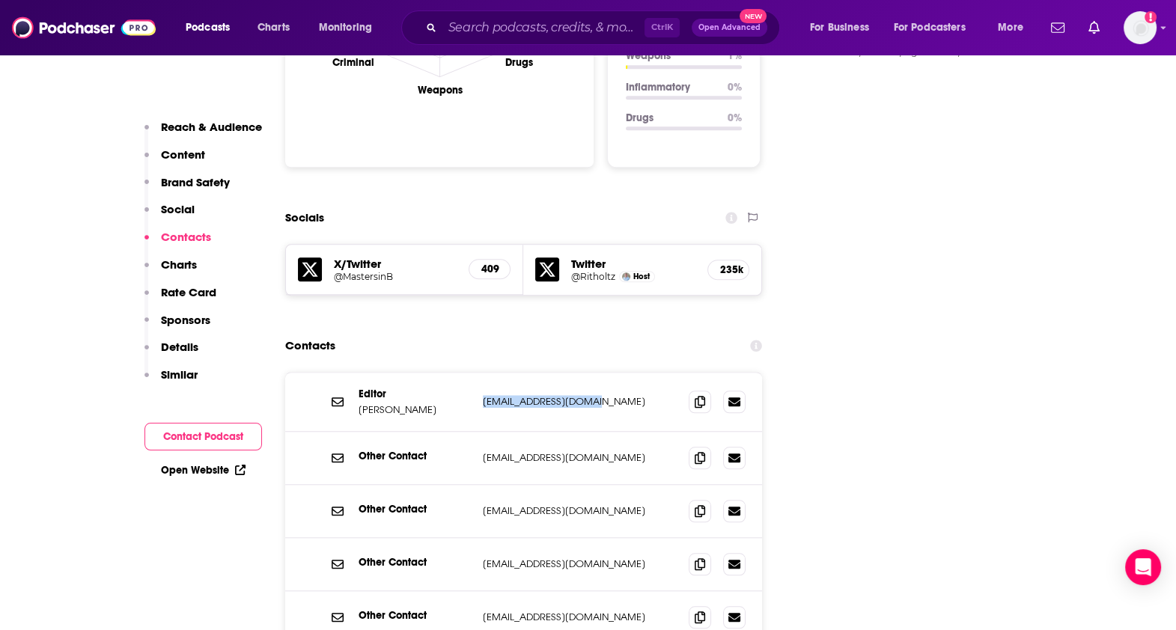
drag, startPoint x: 615, startPoint y: 322, endPoint x: 483, endPoint y: 328, distance: 131.8
click at [483, 395] on p "[EMAIL_ADDRESS][DOMAIN_NAME]" at bounding box center [580, 401] width 195 height 13
copy p "[EMAIL_ADDRESS][DOMAIN_NAME]"
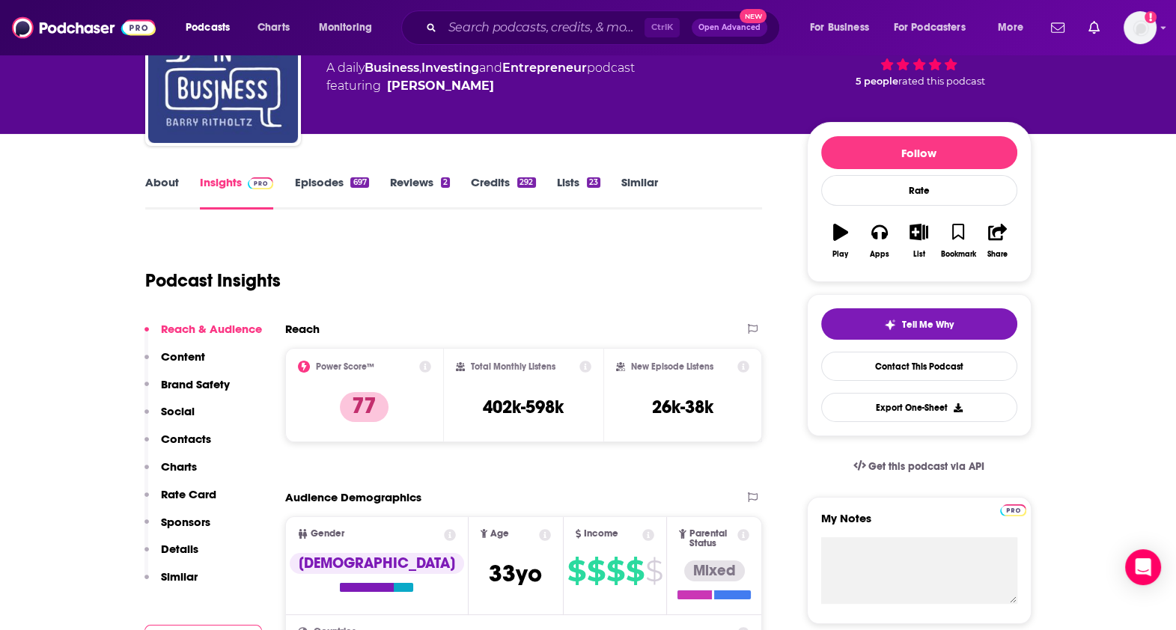
scroll to position [100, 0]
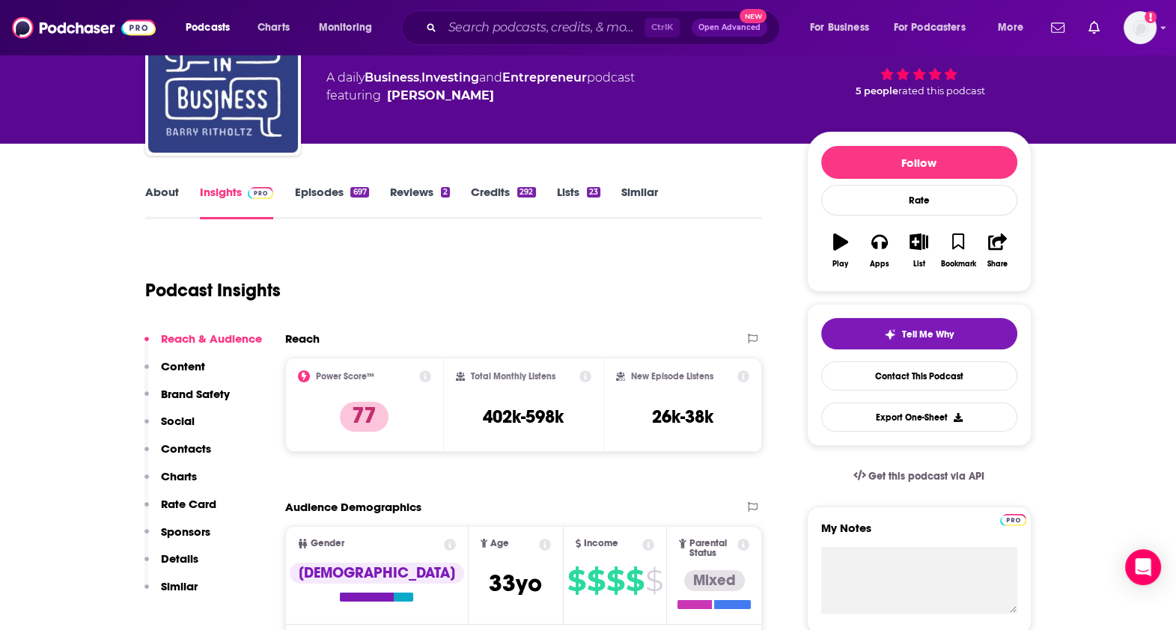
click at [632, 195] on link "Similar" at bounding box center [639, 202] width 37 height 34
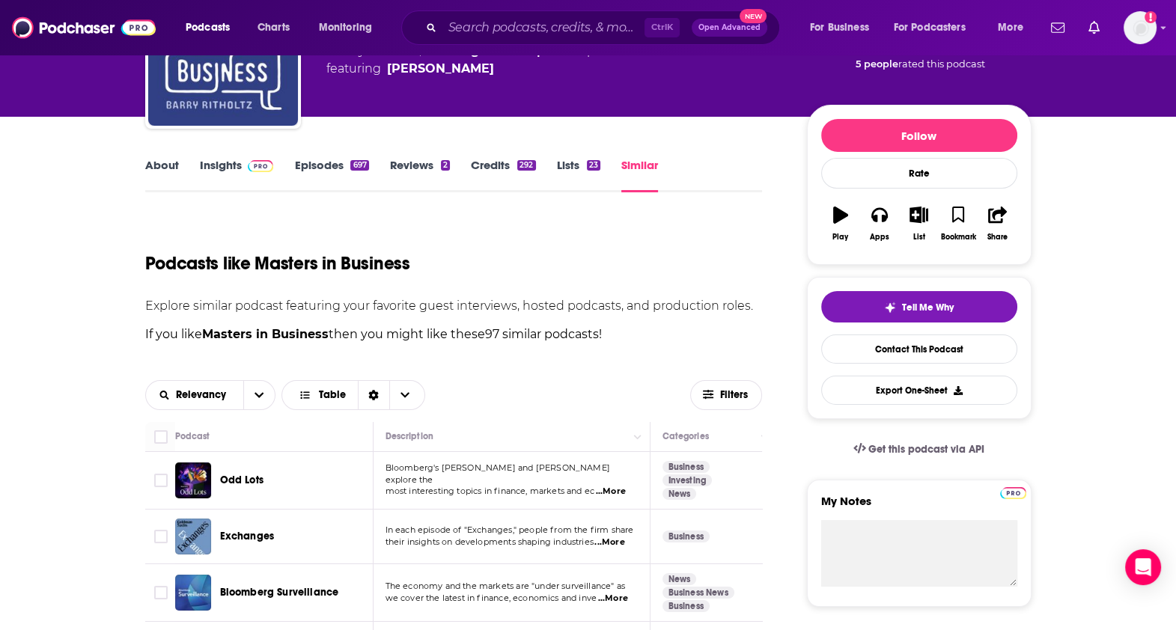
scroll to position [262, 0]
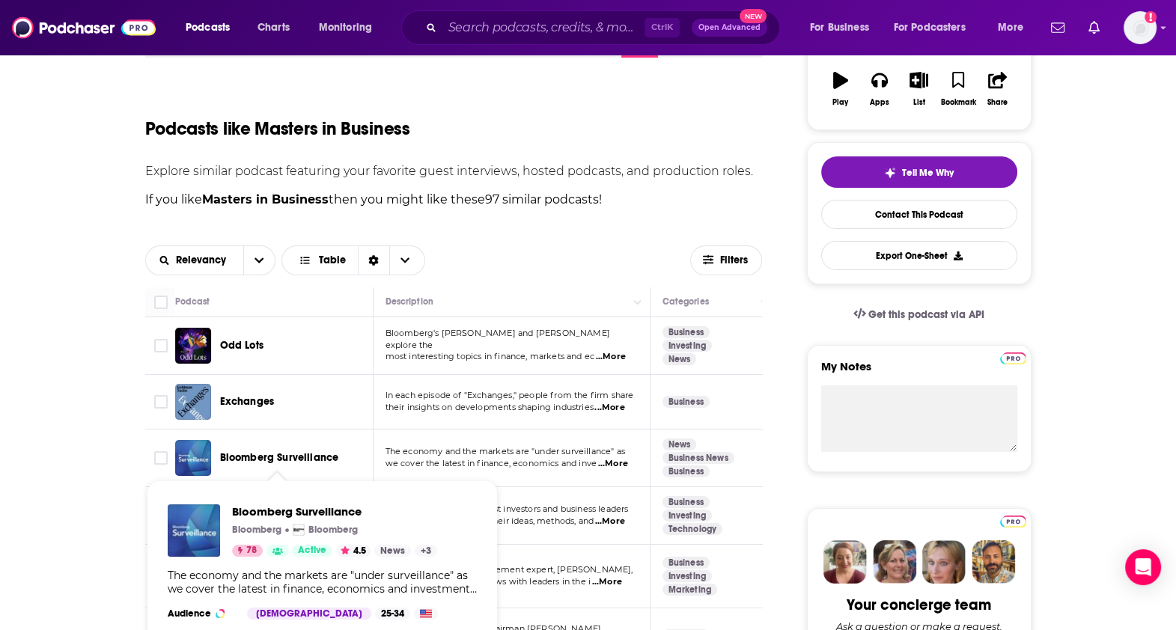
click at [302, 456] on span "Bloomberg Surveillance" at bounding box center [279, 457] width 119 height 13
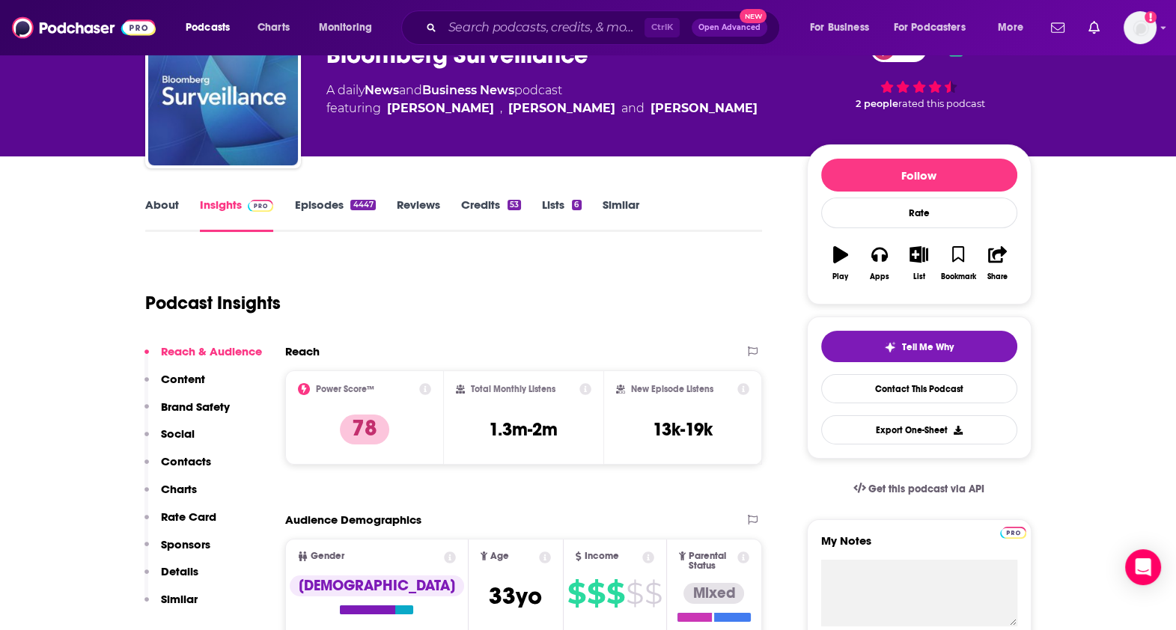
scroll to position [97, 0]
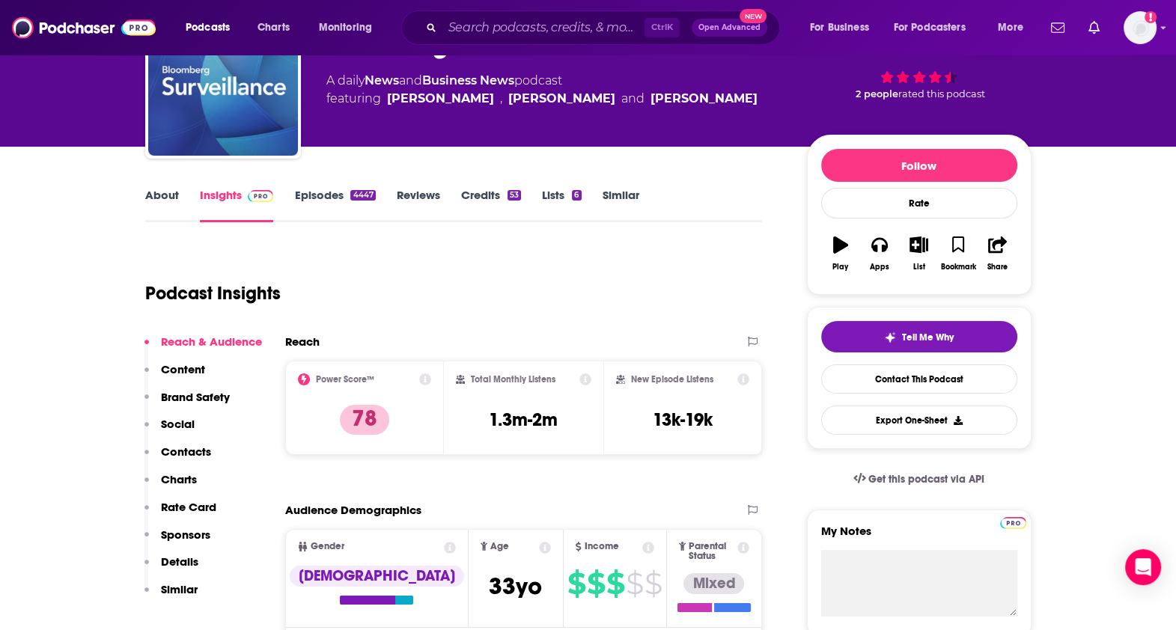
click at [163, 189] on link "About" at bounding box center [162, 205] width 34 height 34
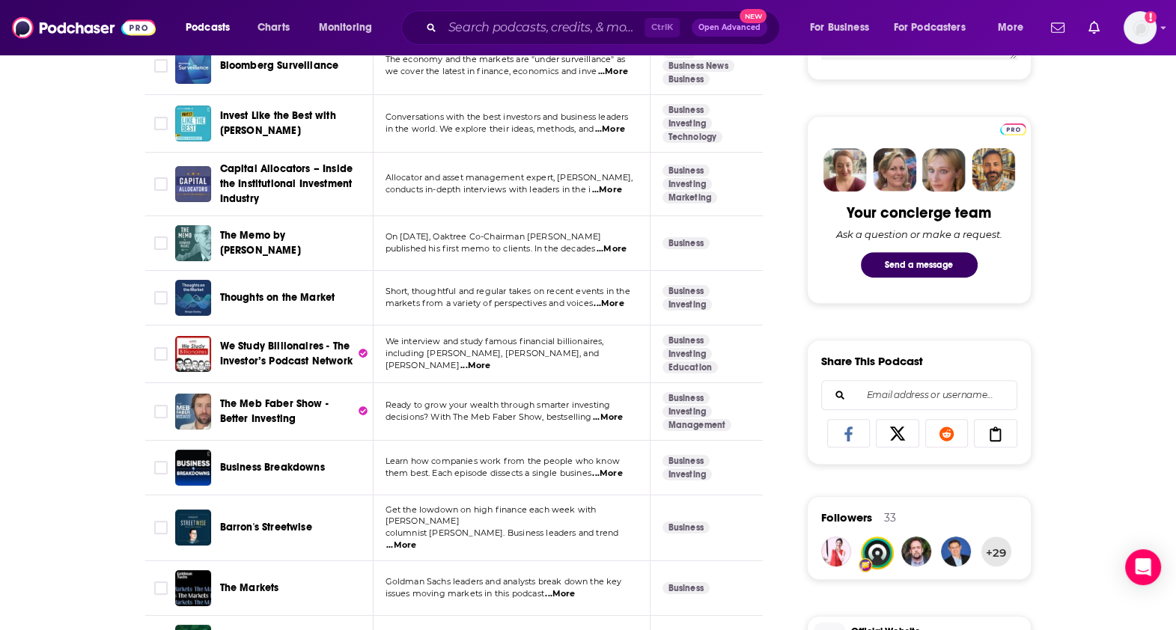
scroll to position [661, 0]
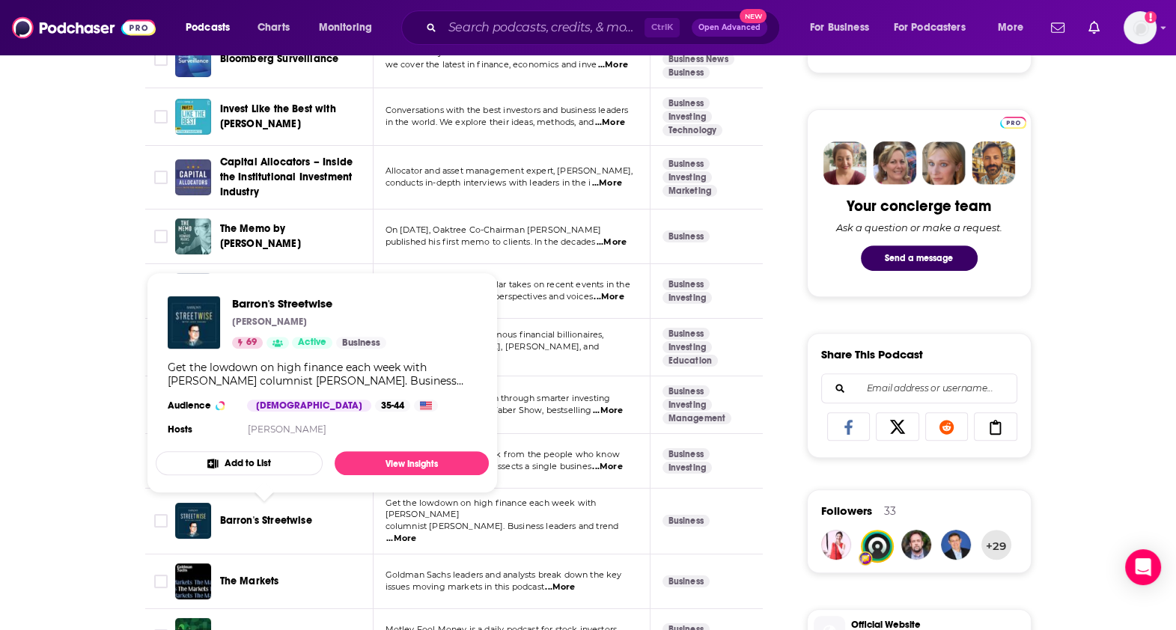
click at [281, 516] on span "Barron's Streetwise" at bounding box center [266, 520] width 92 height 13
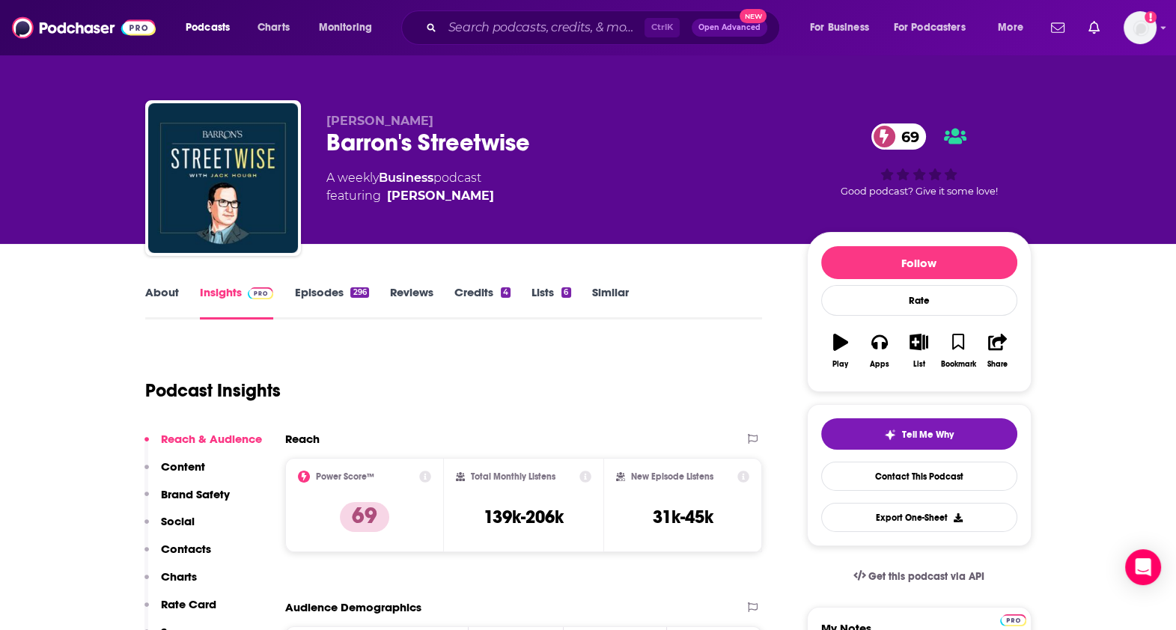
click at [169, 296] on link "About" at bounding box center [162, 302] width 34 height 34
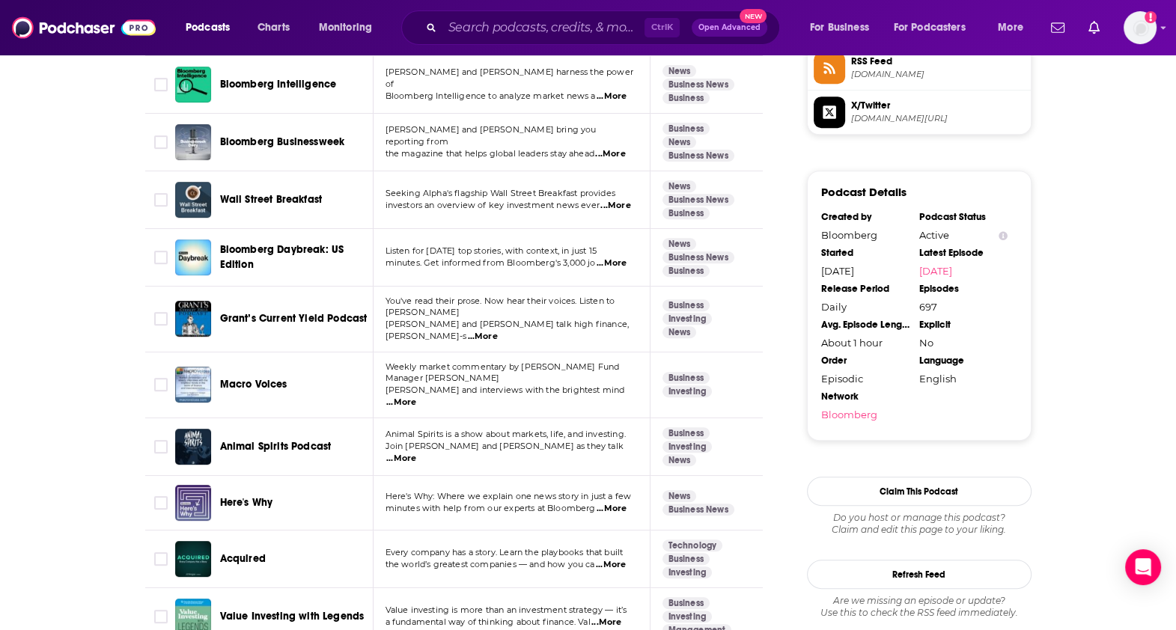
scroll to position [1270, 0]
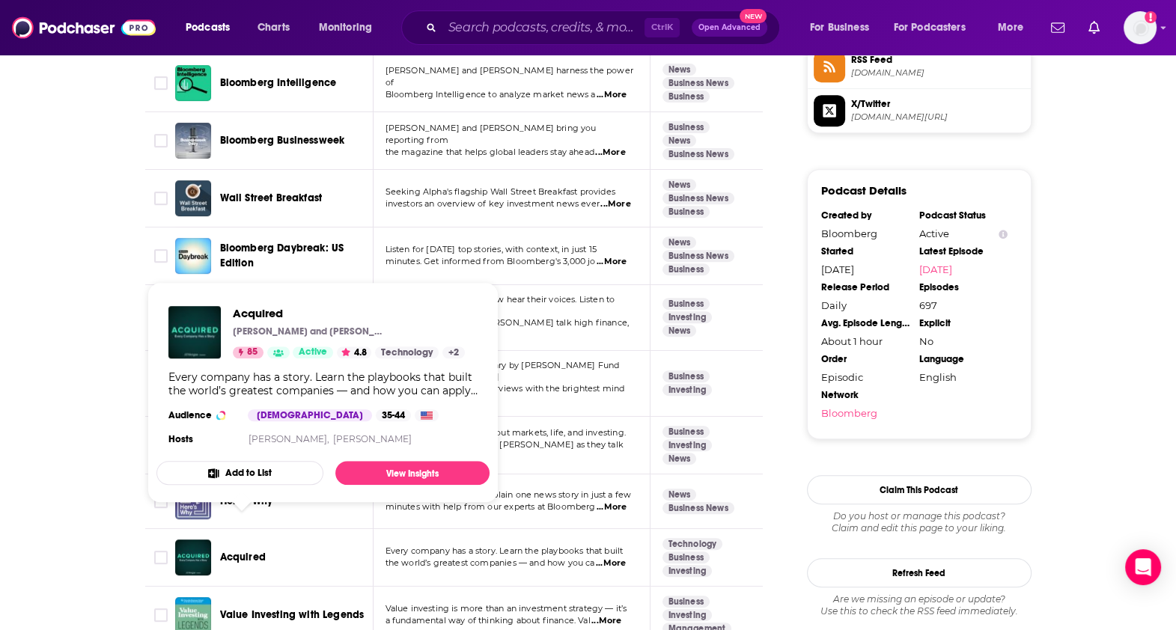
click at [249, 551] on span "Acquired" at bounding box center [243, 557] width 46 height 13
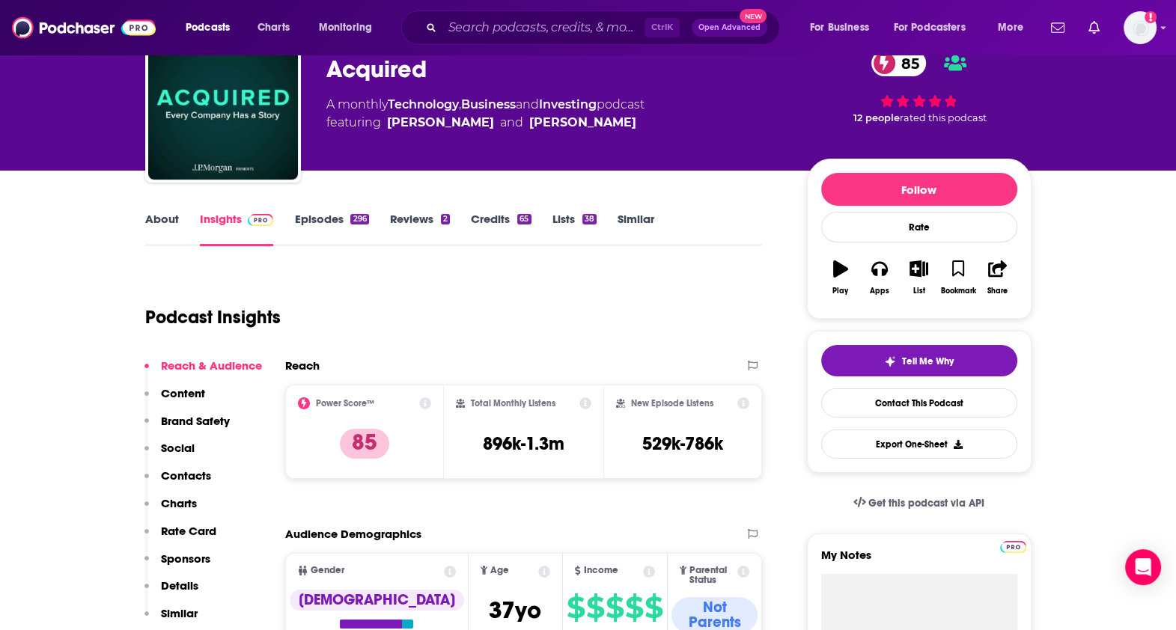
scroll to position [9, 0]
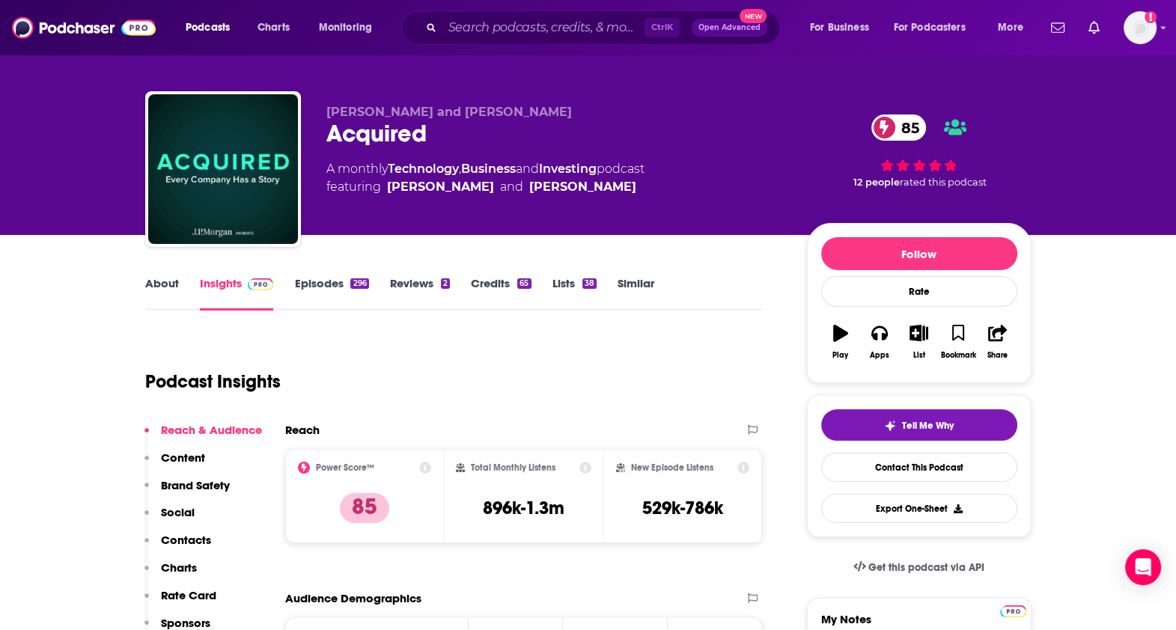
click at [343, 284] on link "Episodes 296" at bounding box center [331, 293] width 74 height 34
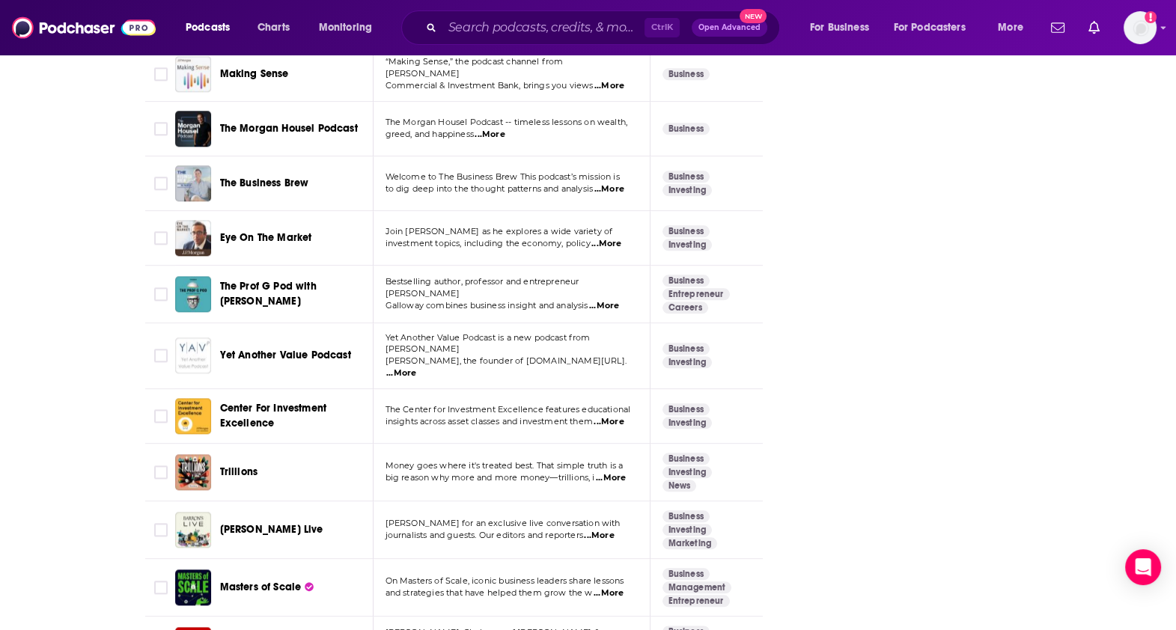
scroll to position [2557, 0]
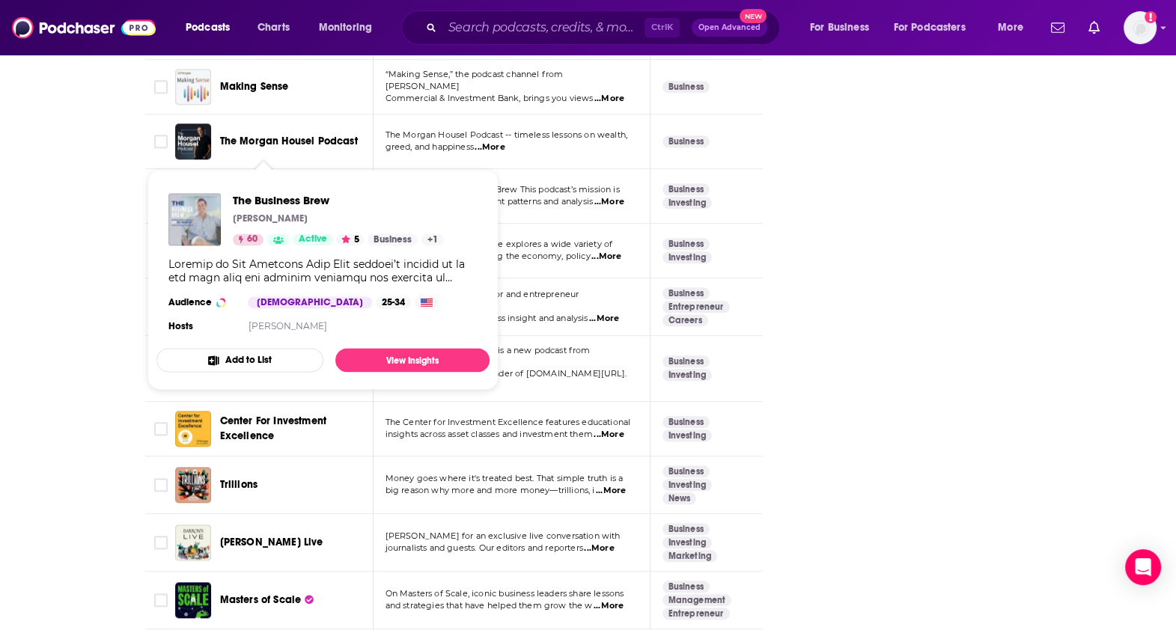
click at [278, 189] on span "The Business Brew" at bounding box center [264, 195] width 89 height 13
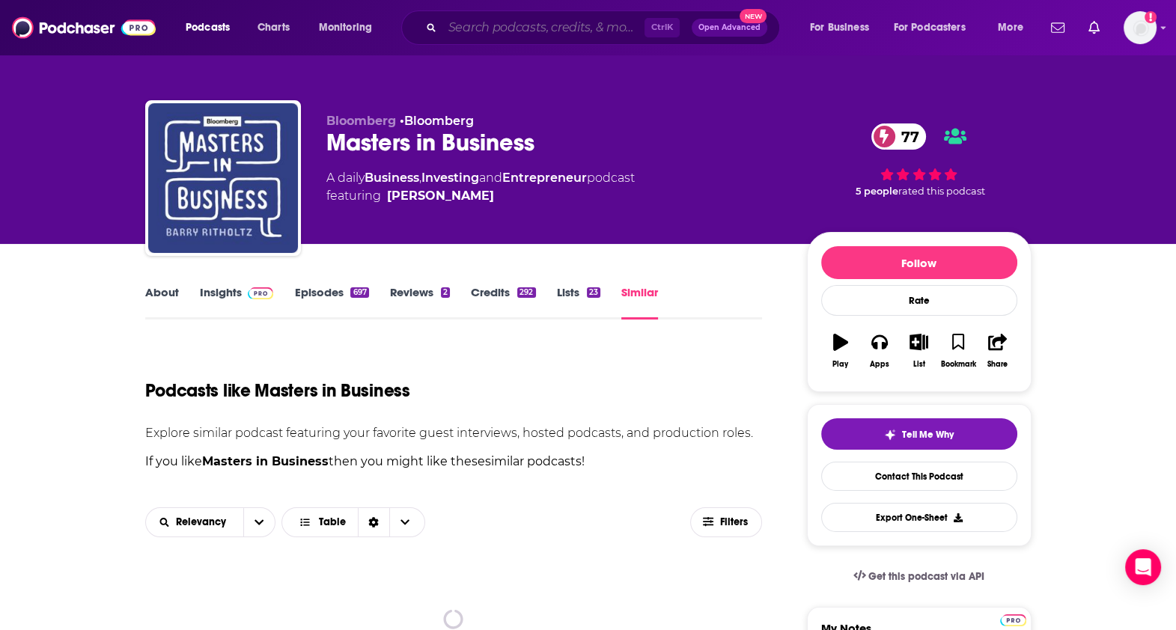
click at [507, 31] on input "Search podcasts, credits, & more..." at bounding box center [543, 28] width 202 height 24
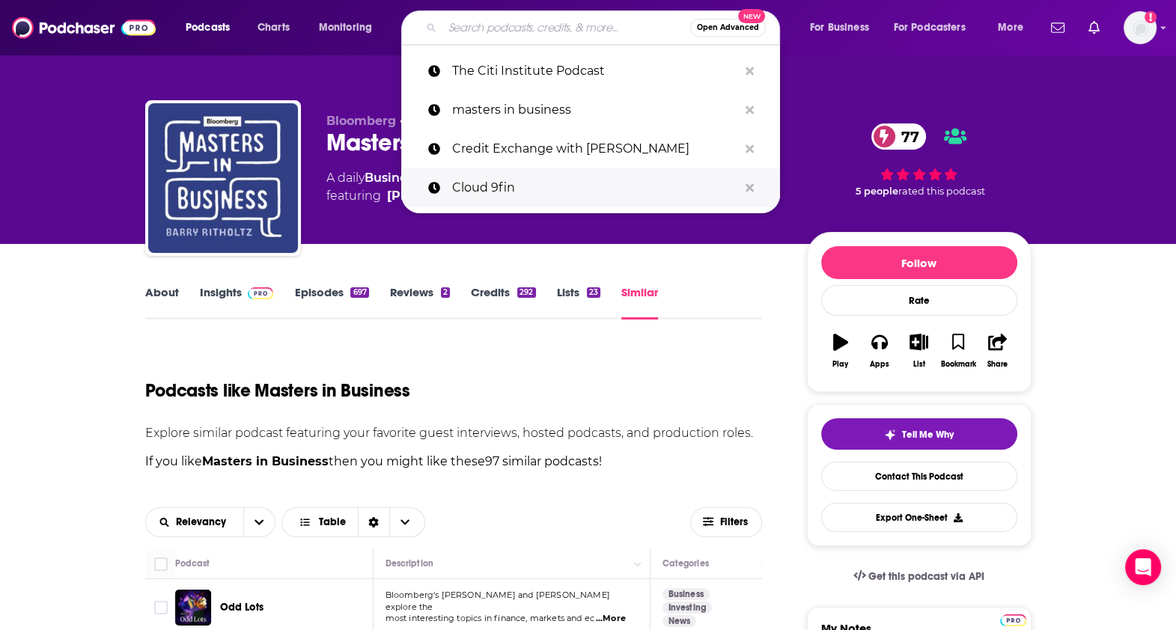
click at [665, 187] on p "Cloud 9fin" at bounding box center [595, 187] width 286 height 39
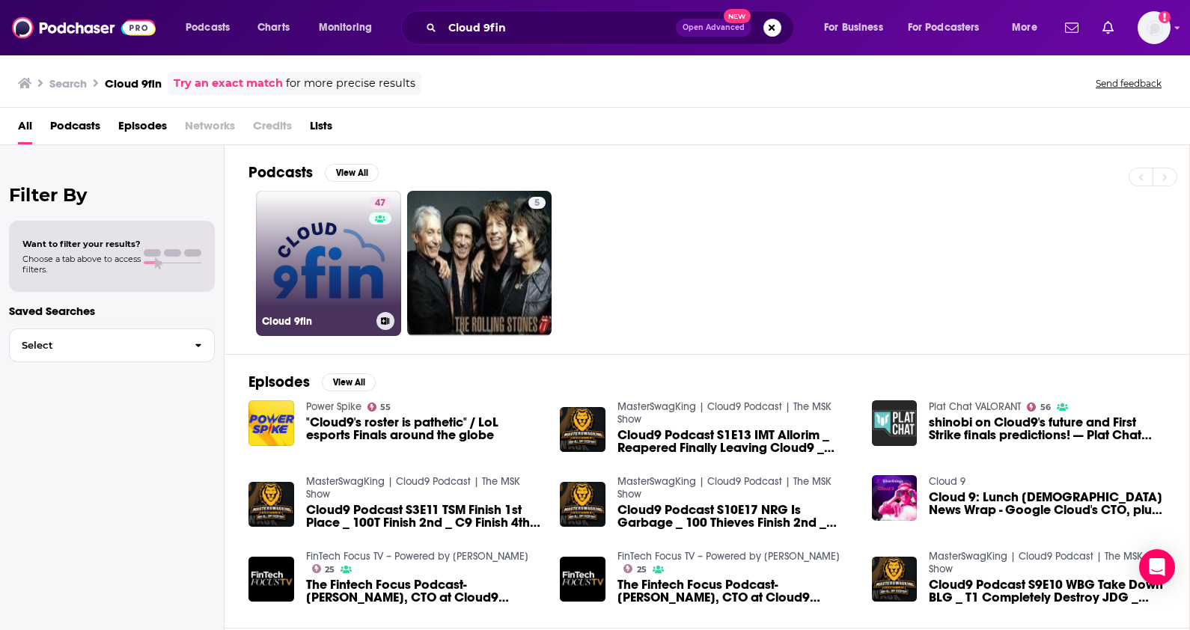
click at [281, 263] on link "47 Cloud 9fin" at bounding box center [328, 263] width 145 height 145
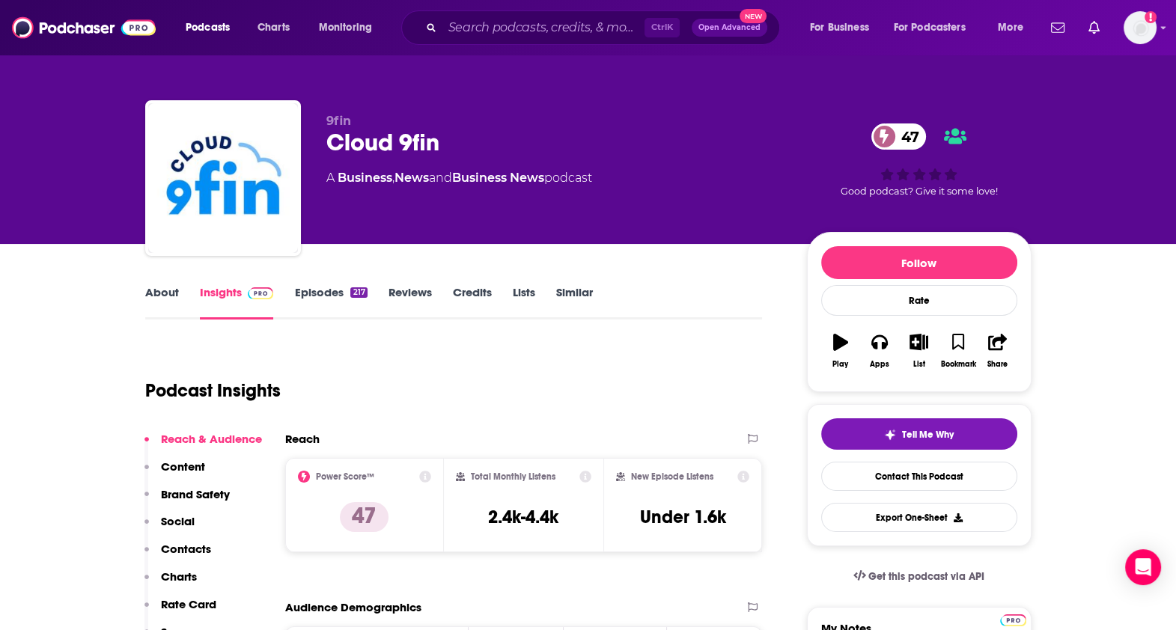
click at [585, 304] on link "Similar" at bounding box center [574, 302] width 37 height 34
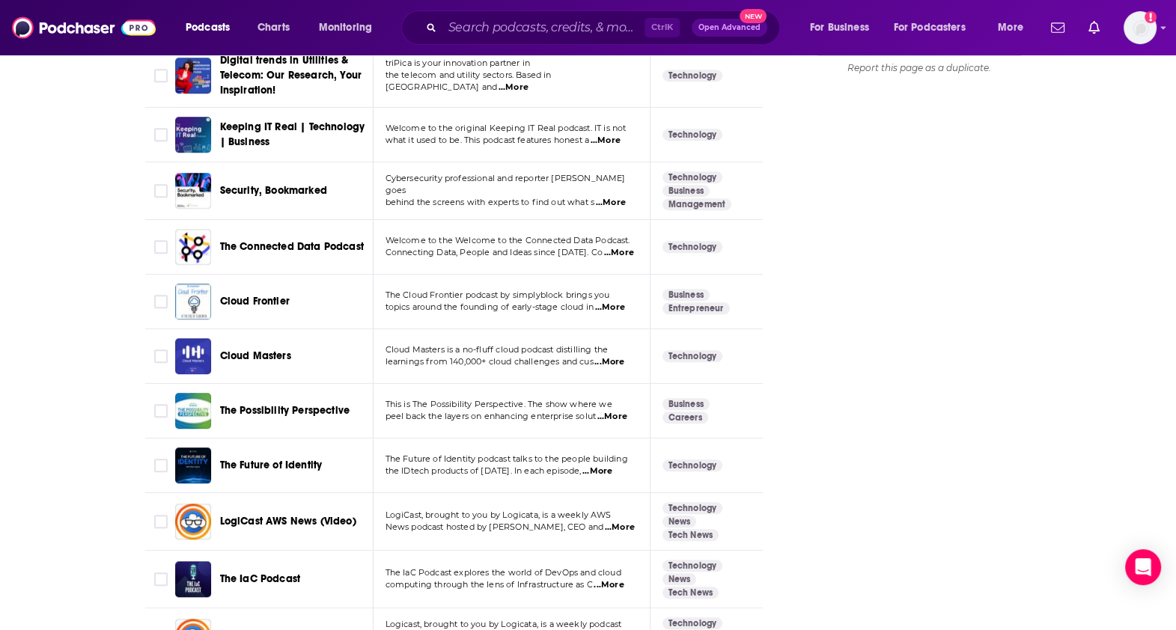
scroll to position [1872, 0]
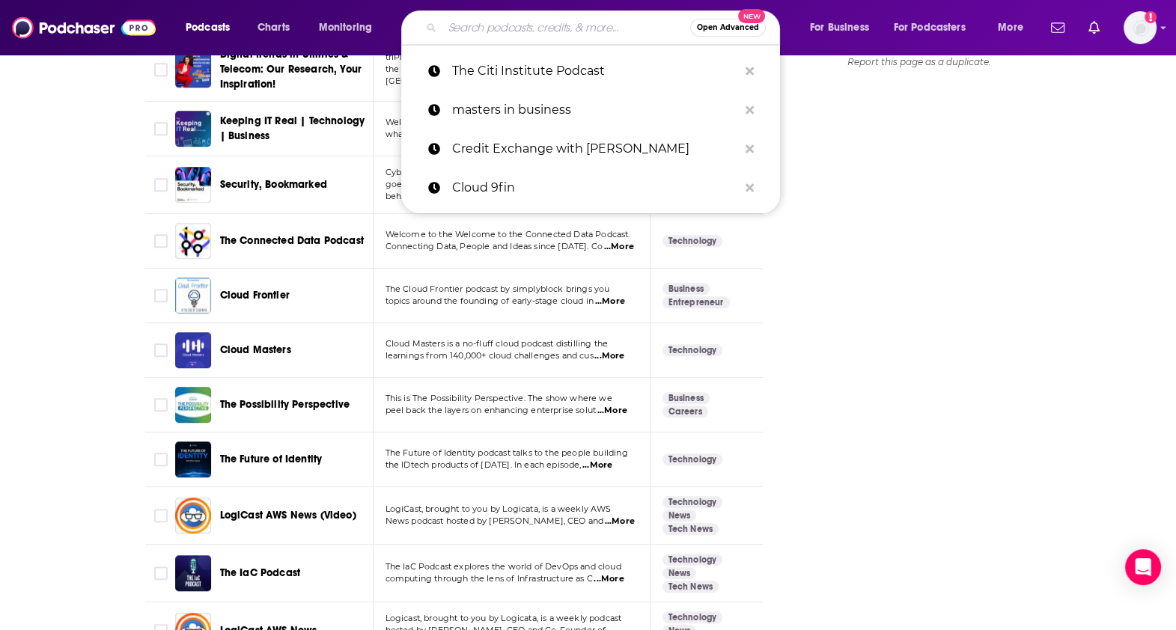
click at [494, 28] on input "Search podcasts, credits, & more..." at bounding box center [566, 28] width 248 height 24
click at [557, 152] on p "Credit Exchange with [PERSON_NAME]" at bounding box center [595, 148] width 286 height 39
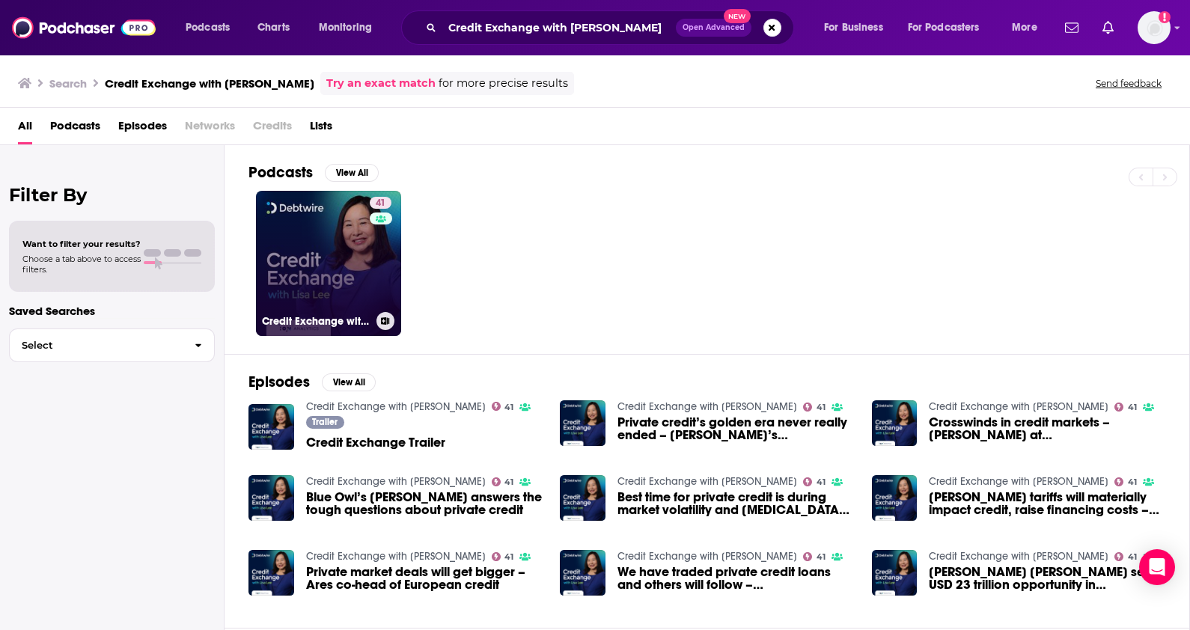
click at [326, 259] on link "41 Credit Exchange with [PERSON_NAME]" at bounding box center [328, 263] width 145 height 145
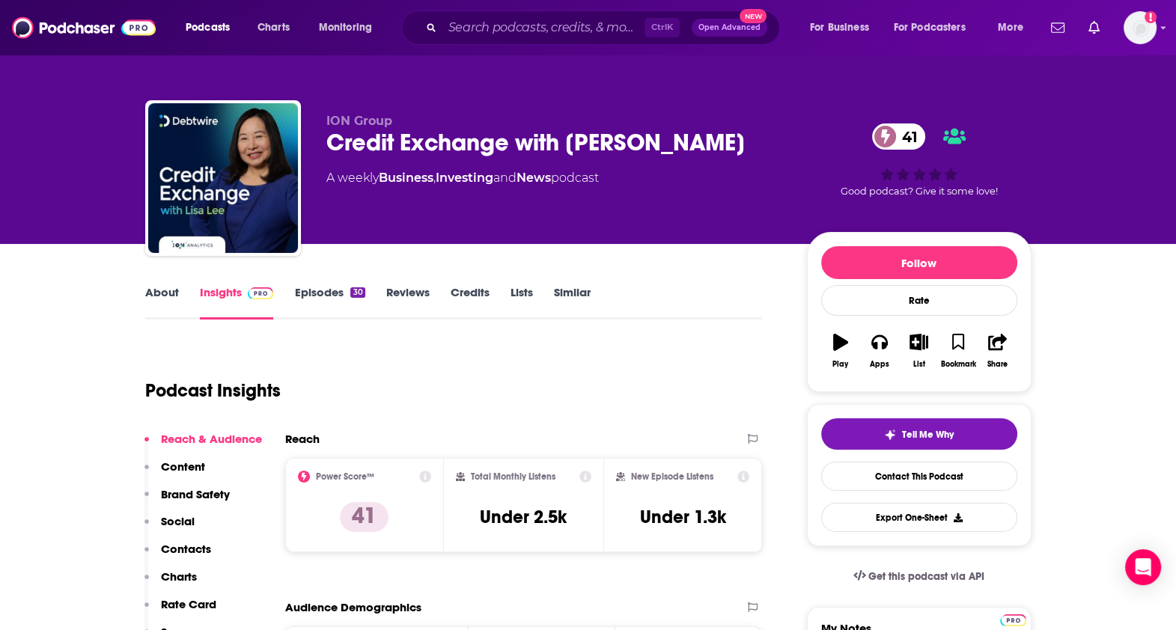
click at [590, 296] on link "Similar" at bounding box center [572, 302] width 37 height 34
